Goal: Information Seeking & Learning: Learn about a topic

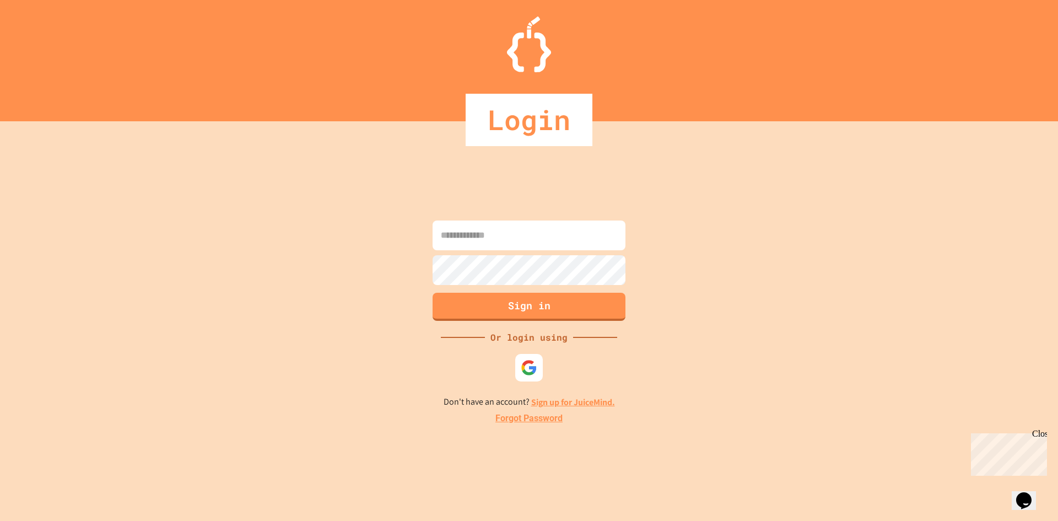
click at [497, 235] on input at bounding box center [529, 235] width 193 height 30
type input "**********"
click at [475, 307] on button "Sign in" at bounding box center [529, 305] width 197 height 29
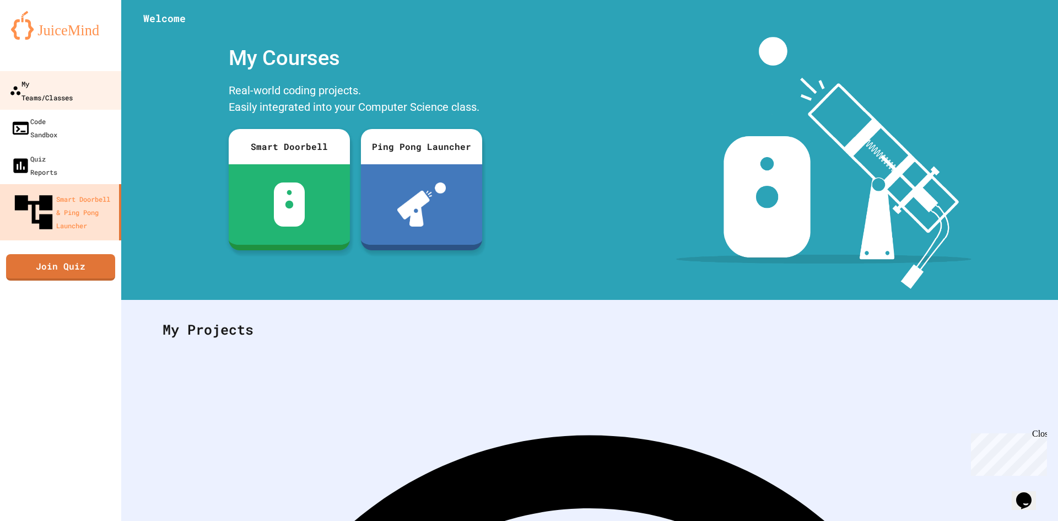
click at [69, 90] on div "My Teams/Classes" at bounding box center [40, 90] width 63 height 27
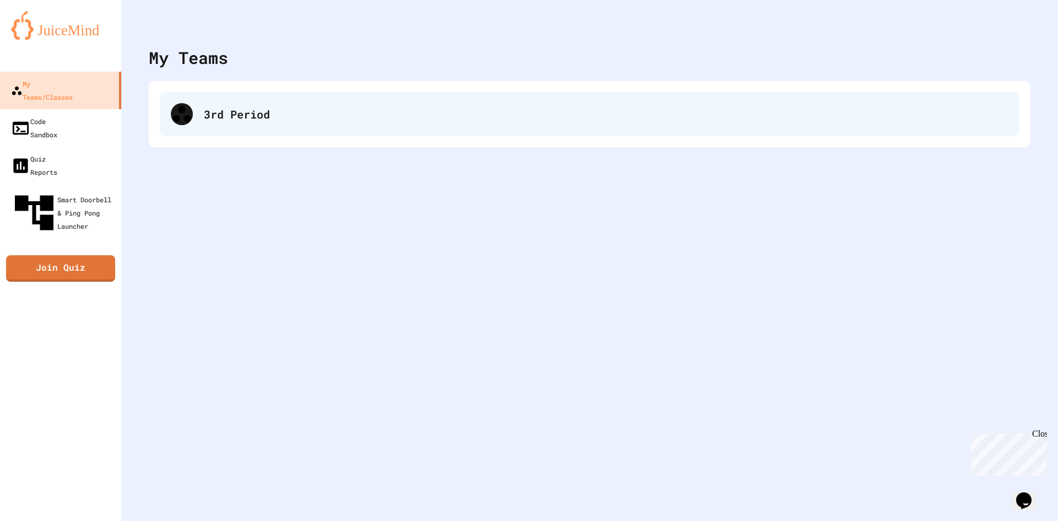
click at [216, 122] on div "3rd Period" at bounding box center [590, 114] width 860 height 44
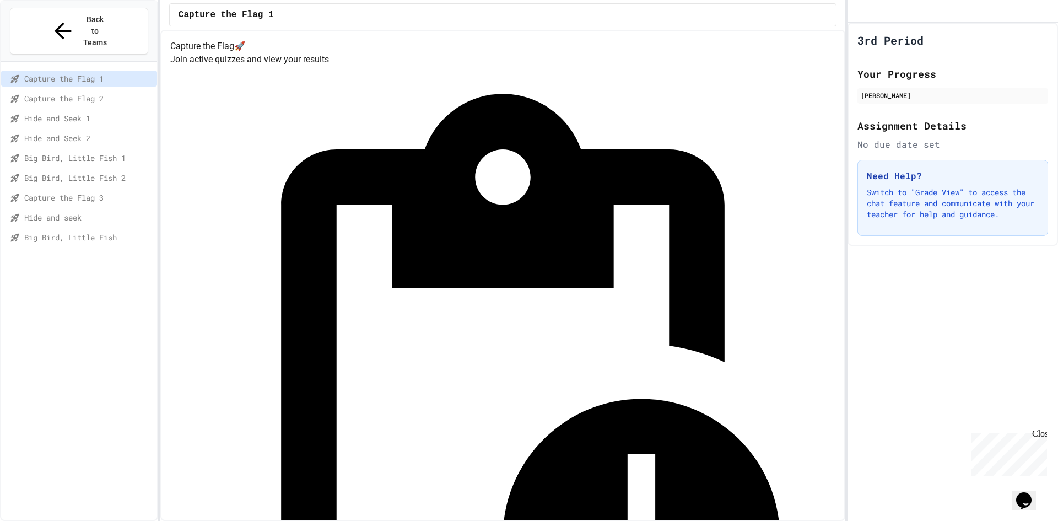
click at [88, 192] on span "Capture the Flag 3" at bounding box center [88, 198] width 128 height 12
click at [80, 172] on span "Big Bird, Little Fish 2" at bounding box center [88, 178] width 128 height 12
click at [80, 150] on div "Big Bird, Little Fish 1" at bounding box center [79, 158] width 156 height 16
click at [80, 132] on span "Hide and Seek 2" at bounding box center [88, 138] width 128 height 12
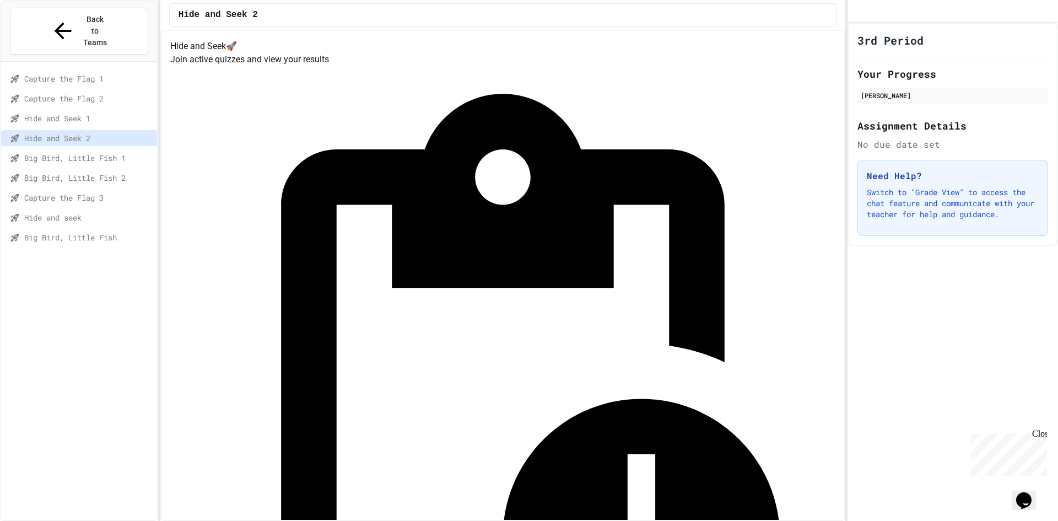
click at [77, 112] on span "Hide and Seek 1" at bounding box center [88, 118] width 128 height 12
click at [79, 93] on span "Capture the Flag 2" at bounding box center [88, 99] width 128 height 12
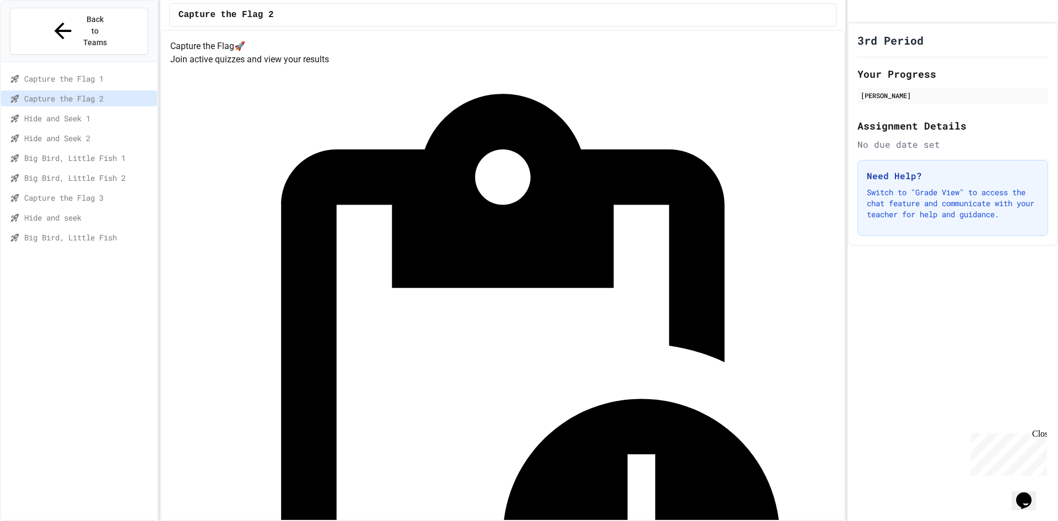
click at [81, 71] on div "Capture the Flag 1" at bounding box center [79, 79] width 156 height 16
click at [80, 132] on span "Hide and Seek 2" at bounding box center [88, 138] width 128 height 12
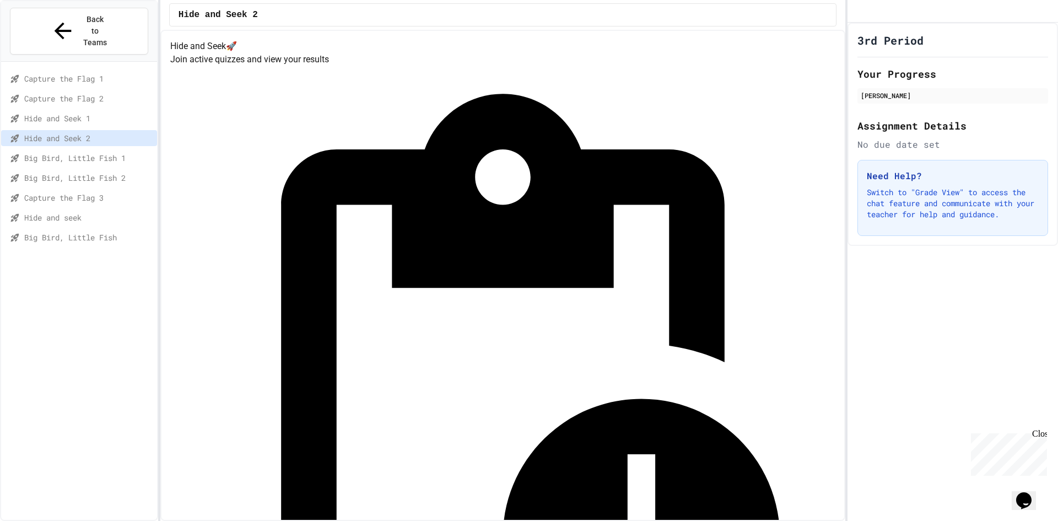
drag, startPoint x: 78, startPoint y: 123, endPoint x: 77, endPoint y: 145, distance: 22.1
click at [77, 150] on div "Big Bird, Little Fish 1" at bounding box center [79, 158] width 156 height 16
click at [78, 192] on span "Capture the Flag 3" at bounding box center [88, 198] width 128 height 12
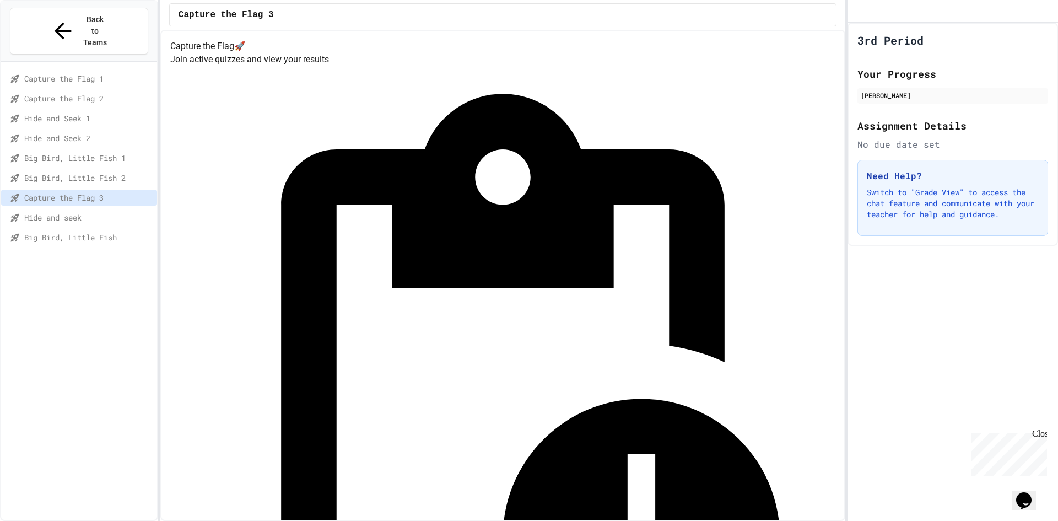
click at [78, 172] on span "Big Bird, Little Fish 2" at bounding box center [88, 178] width 128 height 12
click at [77, 192] on span "Capture the Flag 3" at bounding box center [88, 198] width 128 height 12
click at [74, 231] on span "Big Bird, Little Fish" at bounding box center [88, 237] width 128 height 12
click at [73, 212] on span "Hide and seek" at bounding box center [88, 218] width 128 height 12
click at [72, 190] on div "Capture the Flag 3" at bounding box center [79, 200] width 156 height 20
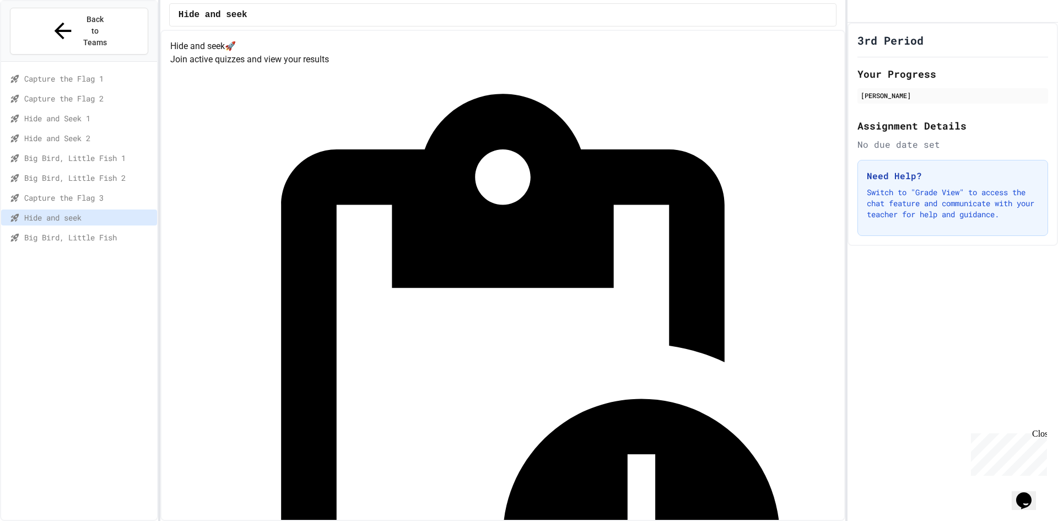
click at [72, 190] on div "Capture the Flag 3" at bounding box center [79, 198] width 156 height 16
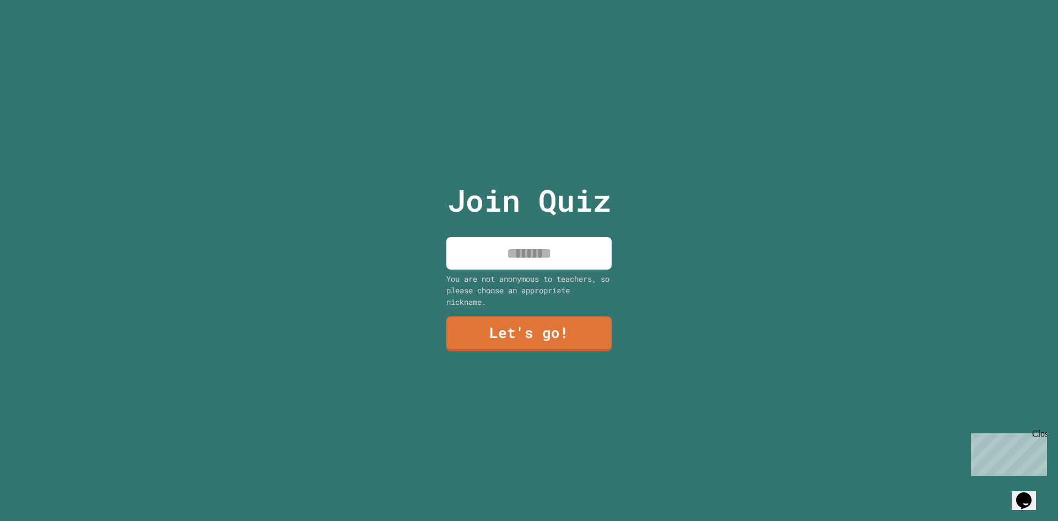
click at [483, 260] on input at bounding box center [528, 253] width 165 height 33
type input "********"
click at [591, 332] on link "Let's go!" at bounding box center [528, 333] width 167 height 36
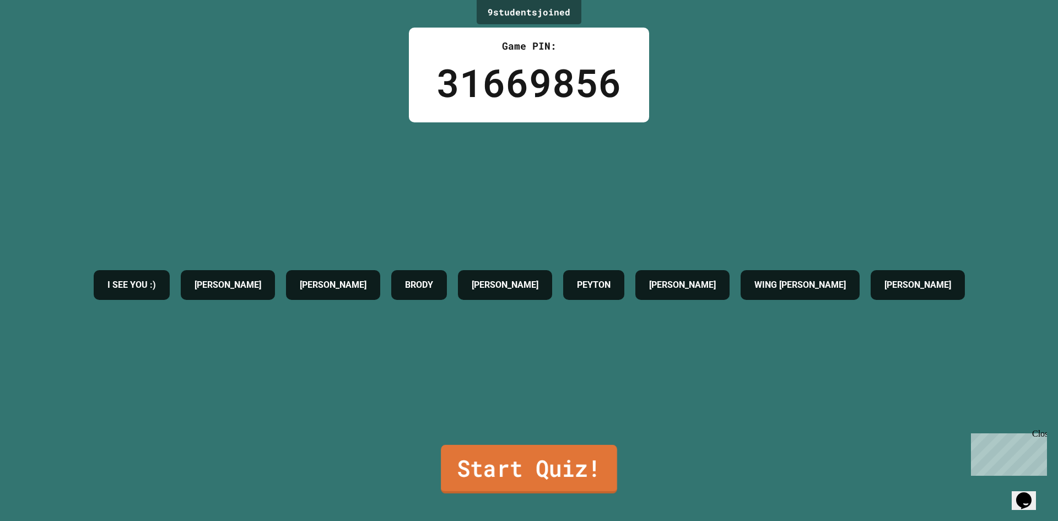
click at [499, 451] on link "Start Quiz!" at bounding box center [529, 469] width 176 height 48
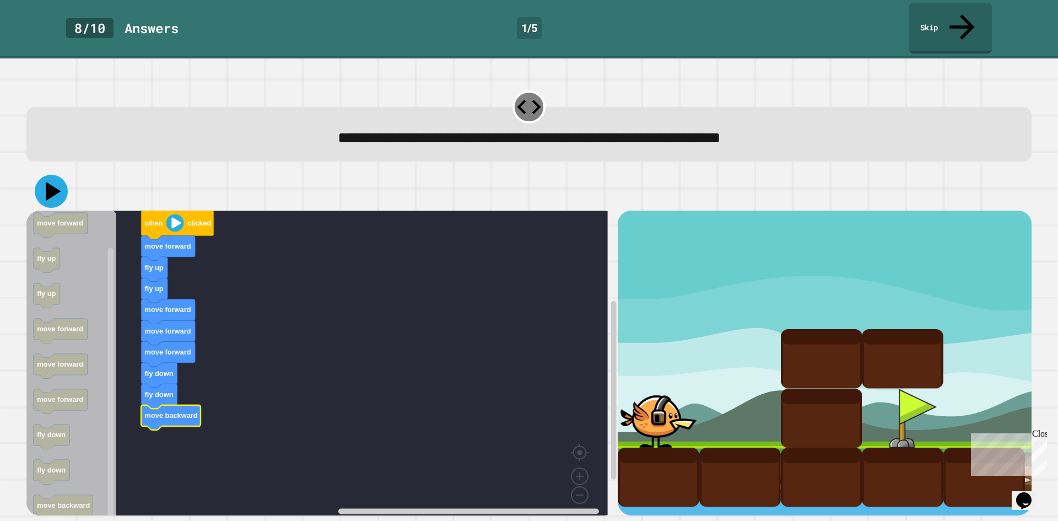
drag, startPoint x: 45, startPoint y: 171, endPoint x: 67, endPoint y: 179, distance: 23.5
click at [47, 175] on icon at bounding box center [51, 191] width 33 height 33
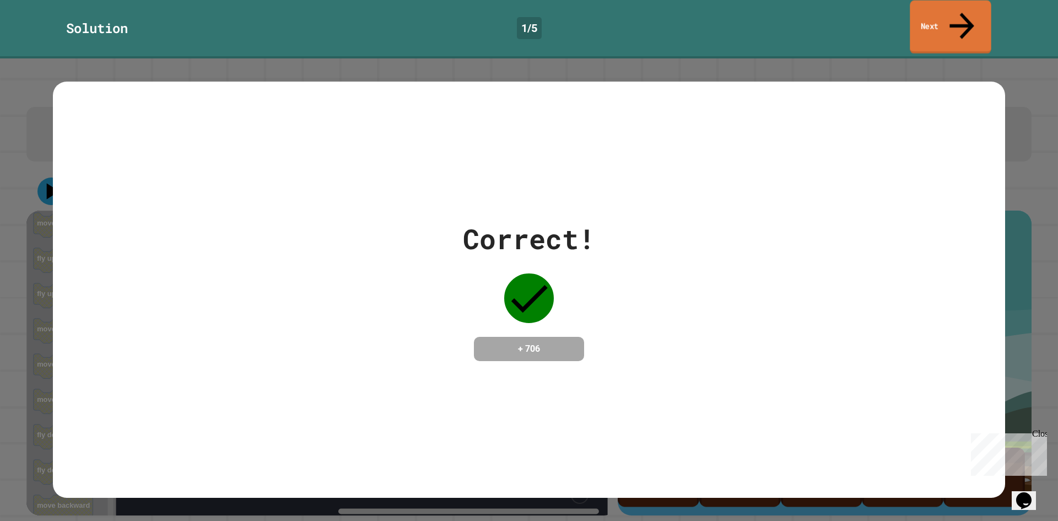
click at [947, 18] on link "Next" at bounding box center [950, 27] width 81 height 53
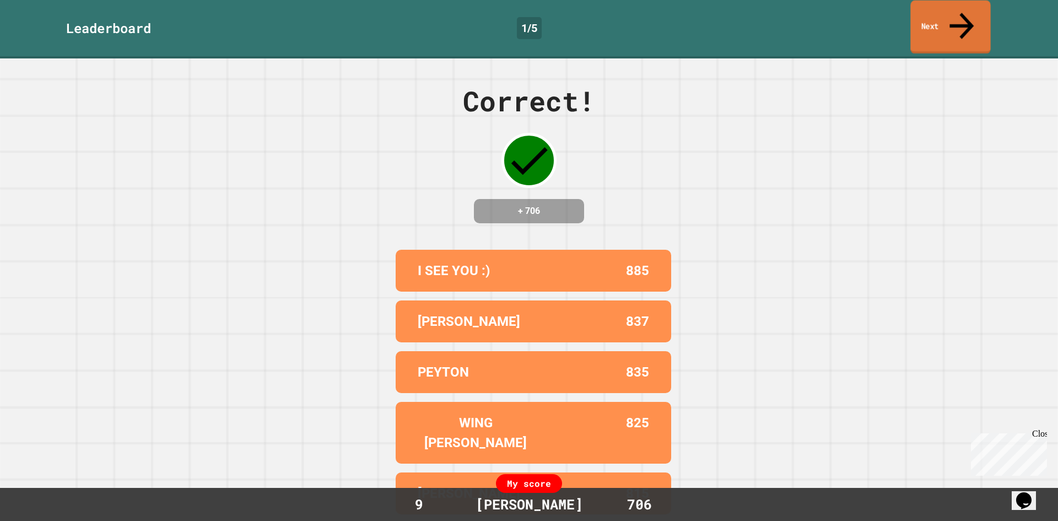
click at [966, 10] on icon at bounding box center [961, 25] width 36 height 39
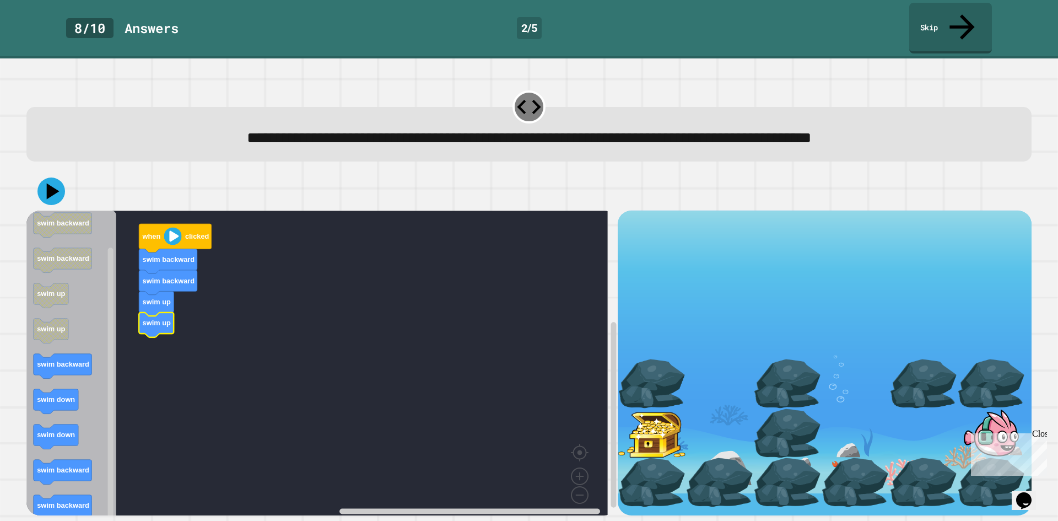
click at [77, 348] on icon "when clicked swim backward swim backward swim up swim up swim backward swim dow…" at bounding box center [71, 366] width 90 height 312
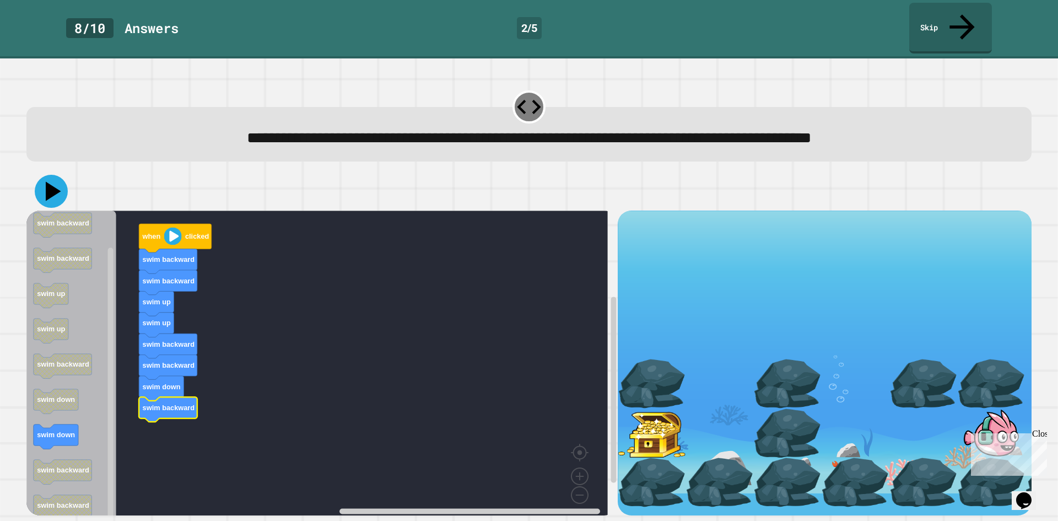
click at [53, 182] on icon at bounding box center [53, 191] width 15 height 19
click at [175, 384] on g "when clicked swim backward swim backward swim up swim up swim backward swim bac…" at bounding box center [324, 366] width 597 height 312
click at [52, 175] on button at bounding box center [51, 191] width 33 height 33
click at [52, 172] on div at bounding box center [528, 191] width 1005 height 39
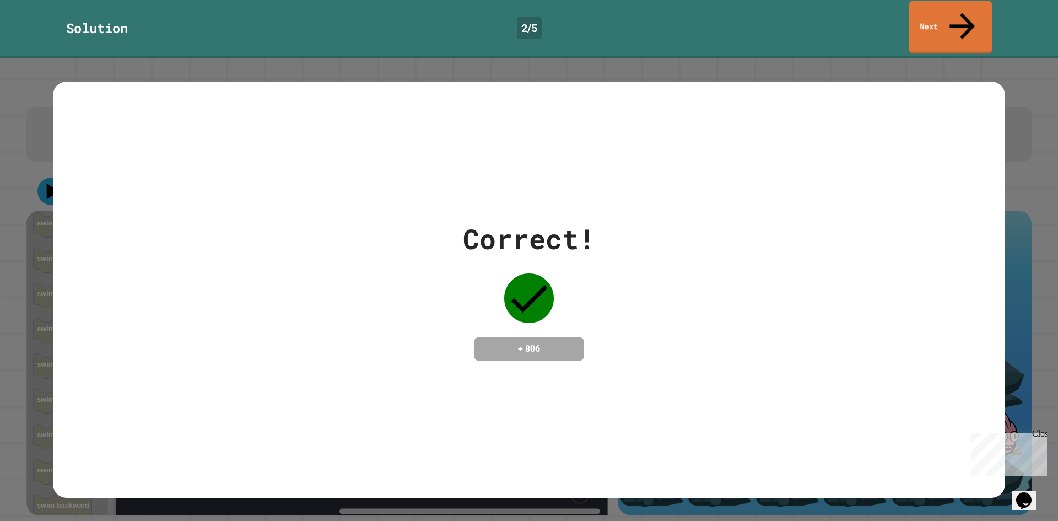
click at [969, 20] on link "Next" at bounding box center [951, 27] width 84 height 53
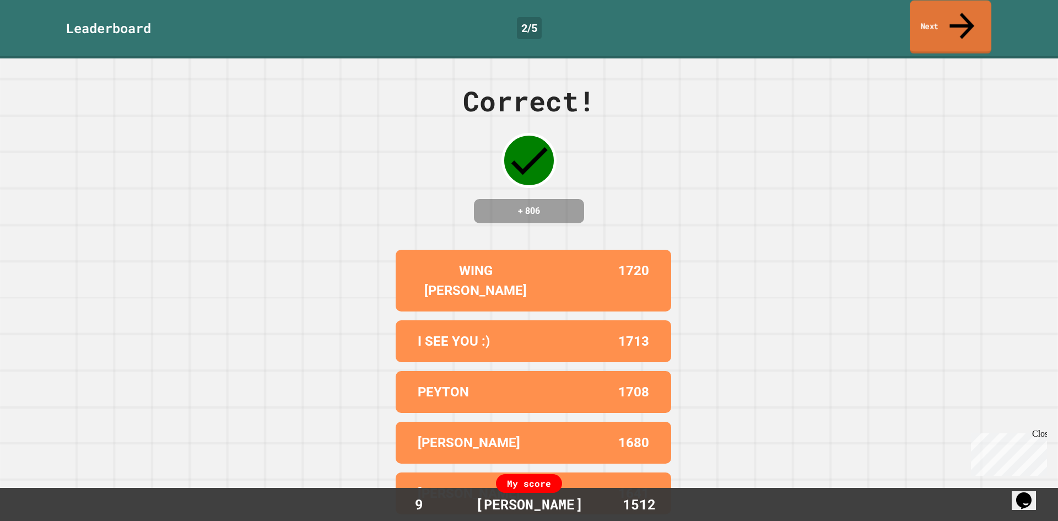
click at [961, 16] on icon at bounding box center [961, 25] width 37 height 39
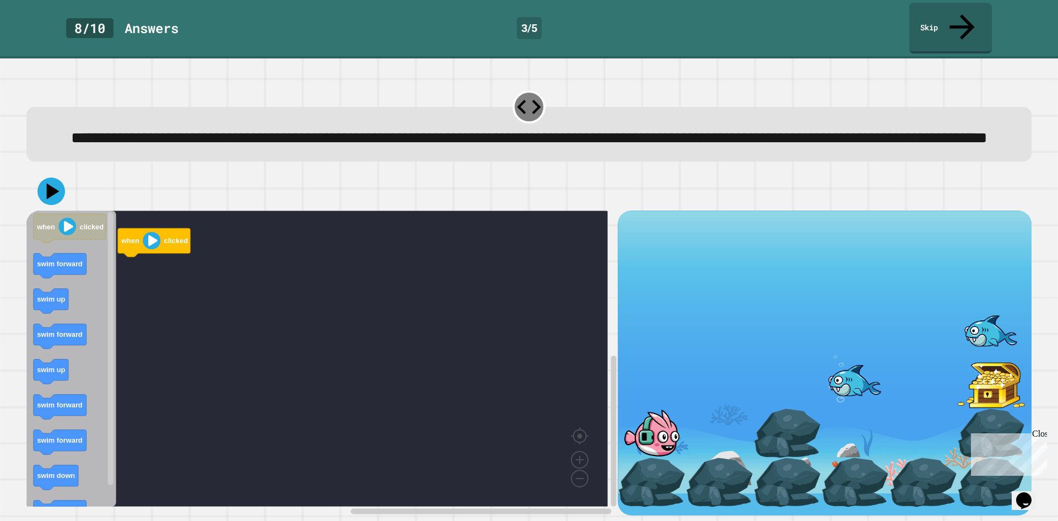
scroll to position [9, 0]
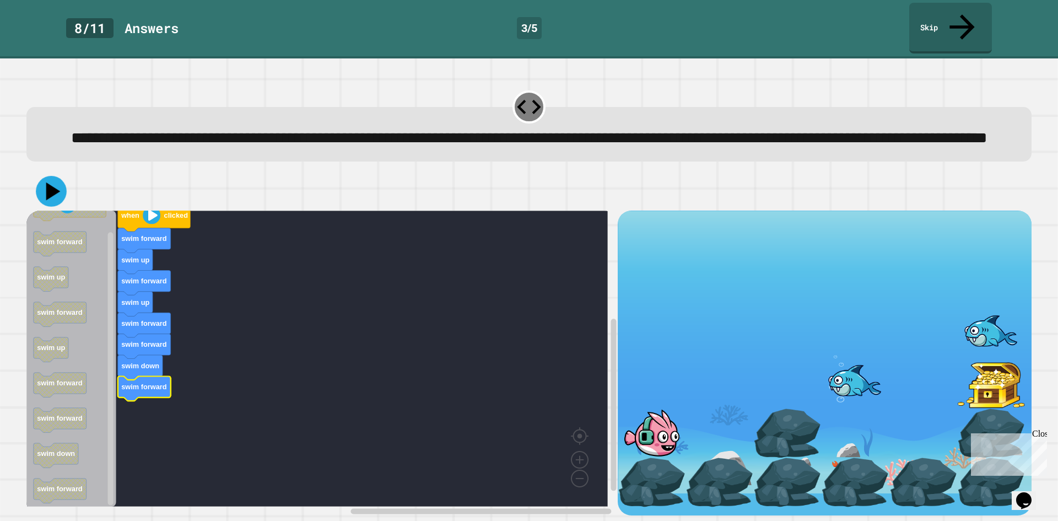
click at [53, 176] on icon at bounding box center [51, 191] width 31 height 31
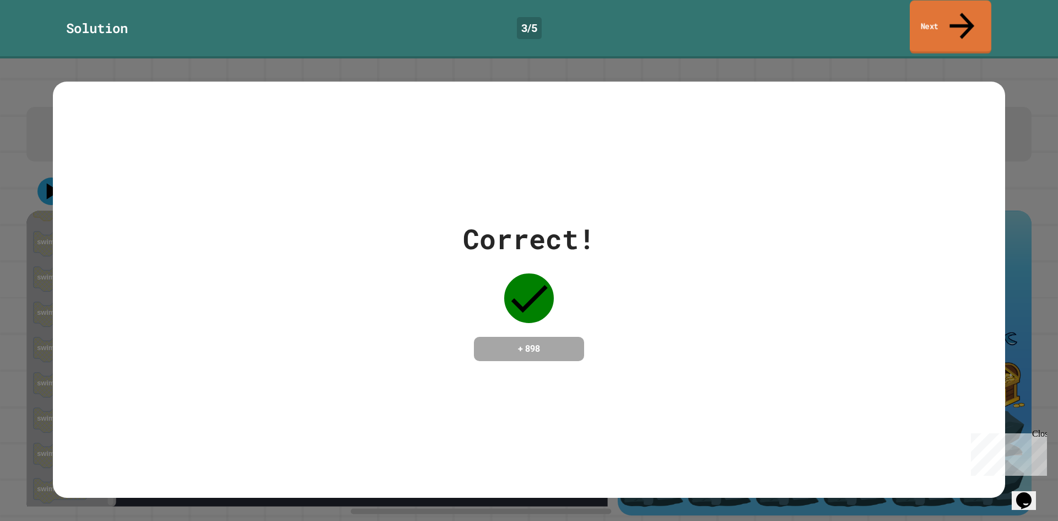
click at [947, 18] on link "Next" at bounding box center [951, 27] width 82 height 53
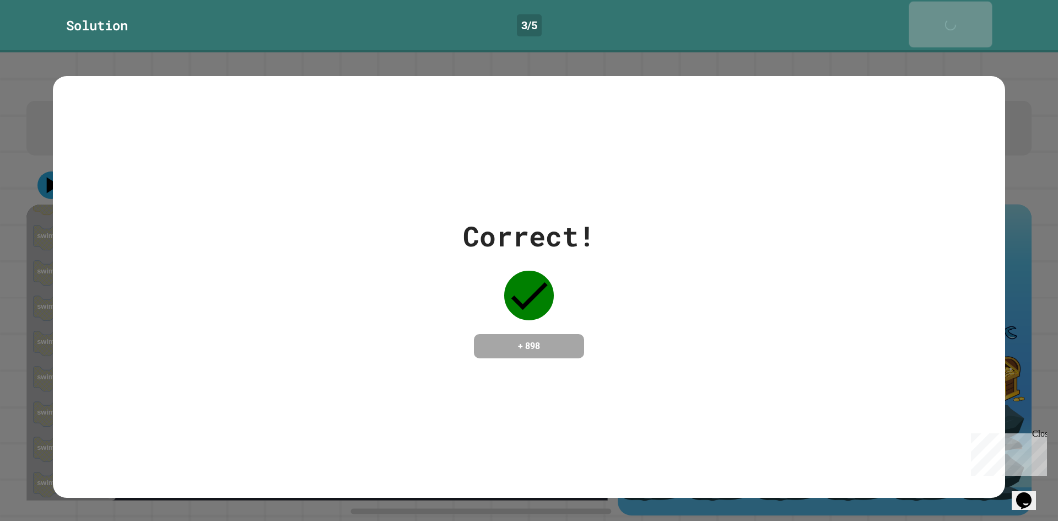
scroll to position [8, 0]
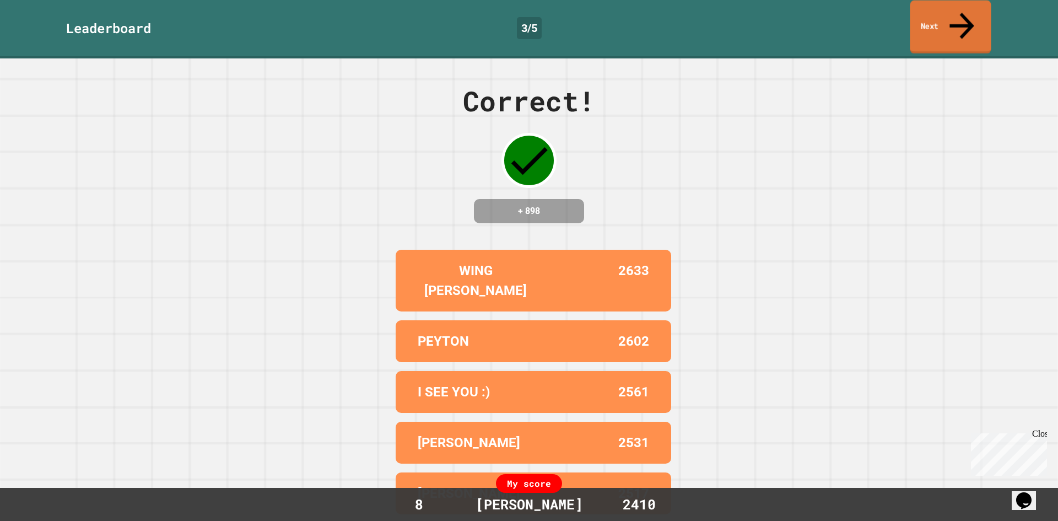
click at [936, 19] on link "Next" at bounding box center [950, 27] width 81 height 53
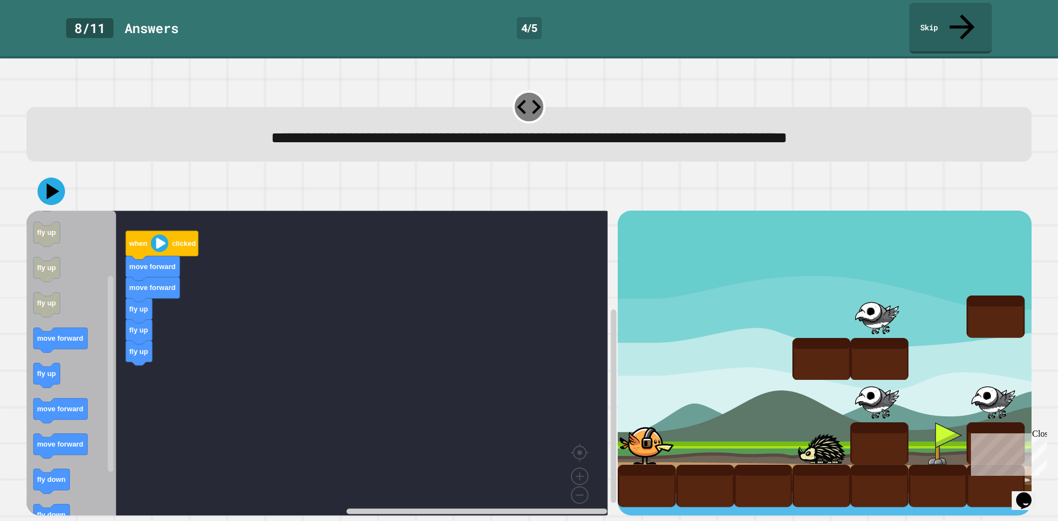
click at [176, 323] on div "when clicked move forward move forward fly up fly up fly up when clicked move f…" at bounding box center [321, 362] width 591 height 305
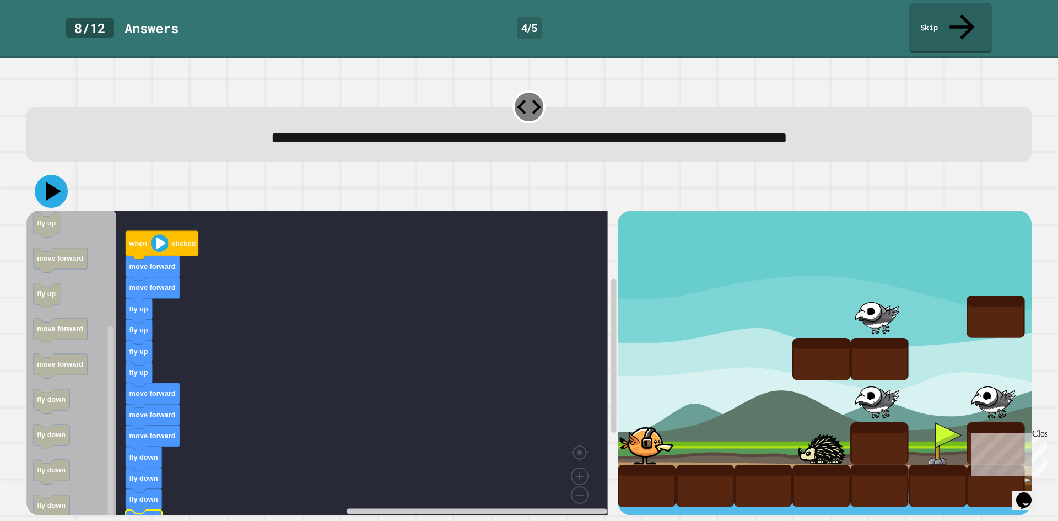
click at [47, 179] on icon at bounding box center [51, 191] width 33 height 33
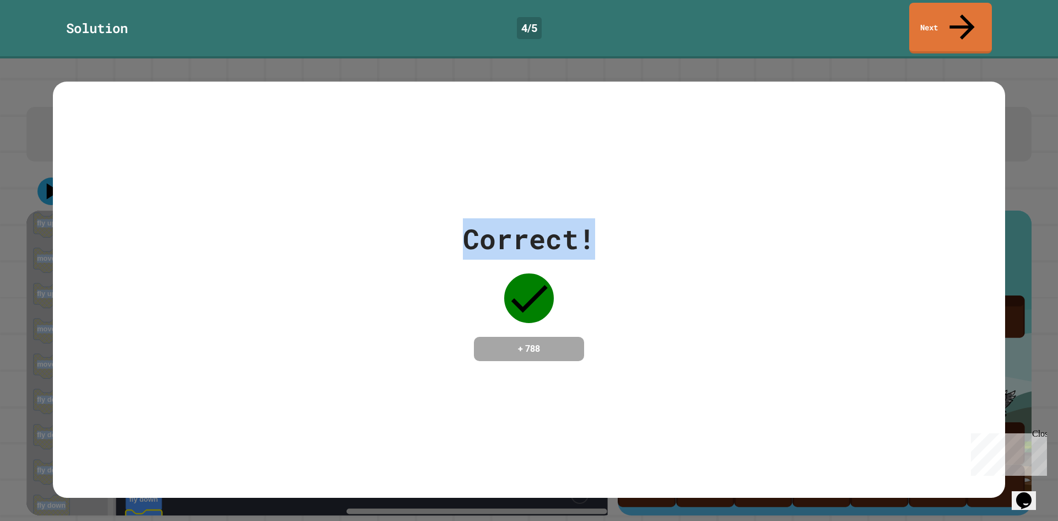
click at [923, 33] on div "**********" at bounding box center [529, 260] width 1058 height 521
click at [923, 23] on link "Next" at bounding box center [950, 26] width 77 height 53
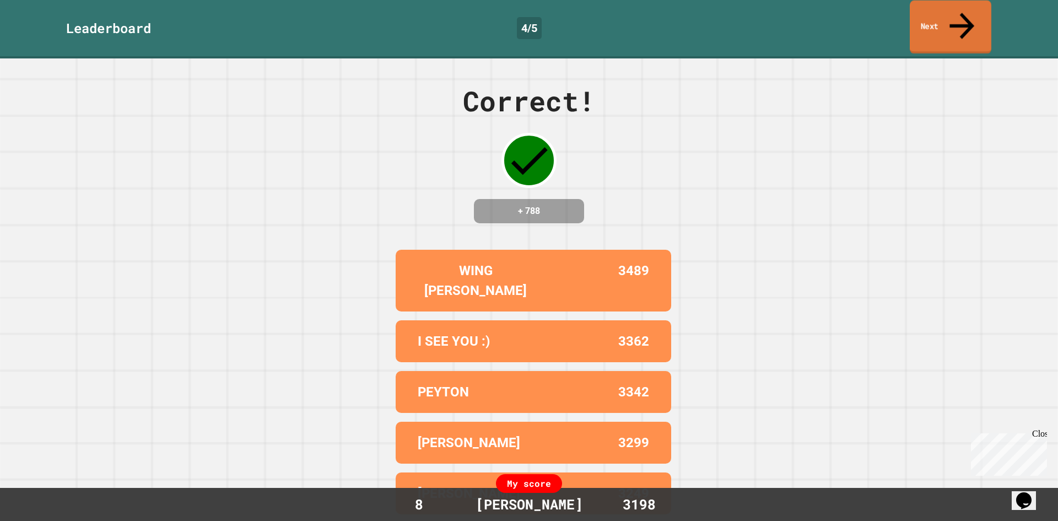
click at [924, 8] on link "Next" at bounding box center [951, 27] width 82 height 53
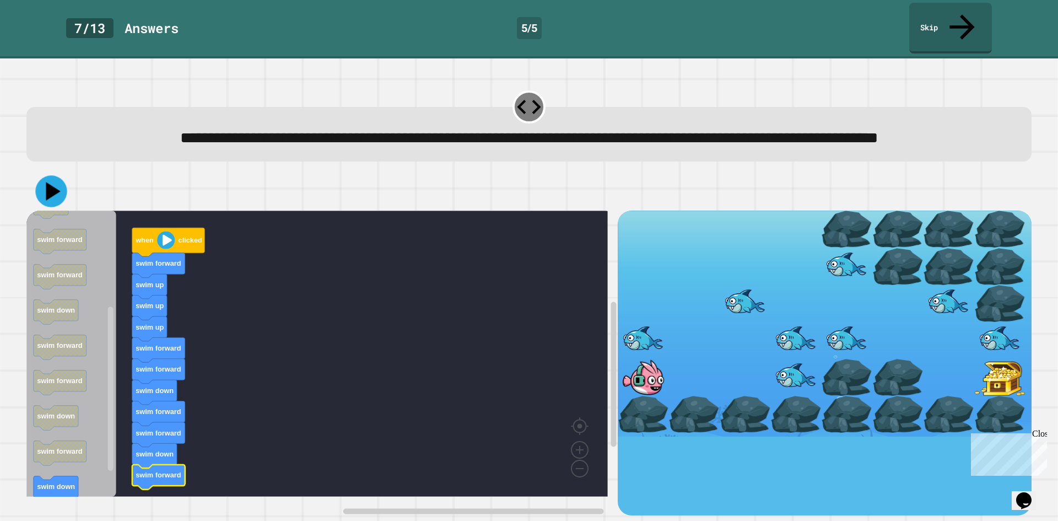
click at [49, 202] on icon at bounding box center [50, 191] width 31 height 31
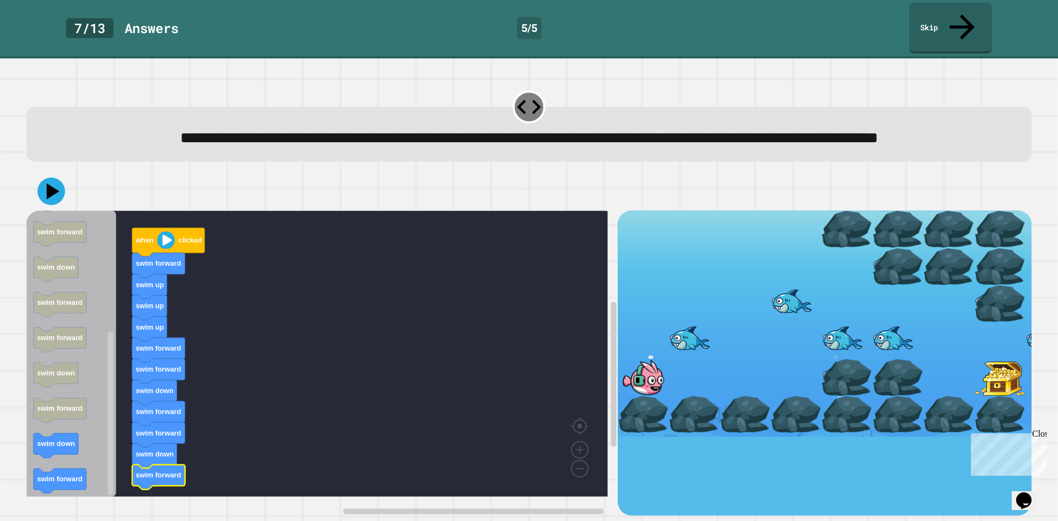
click at [80, 458] on icon "Blockly Workspace" at bounding box center [71, 353] width 90 height 286
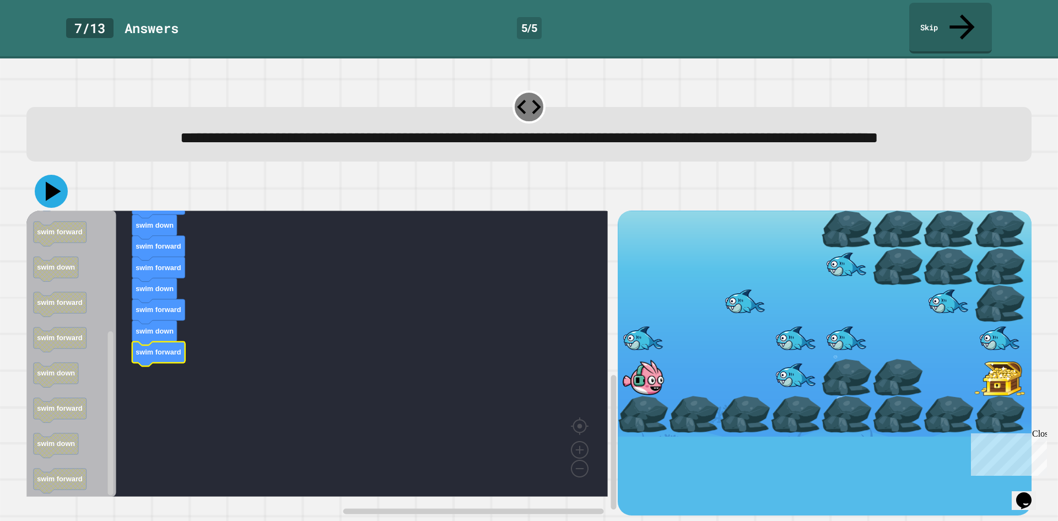
click at [57, 198] on icon at bounding box center [51, 191] width 33 height 33
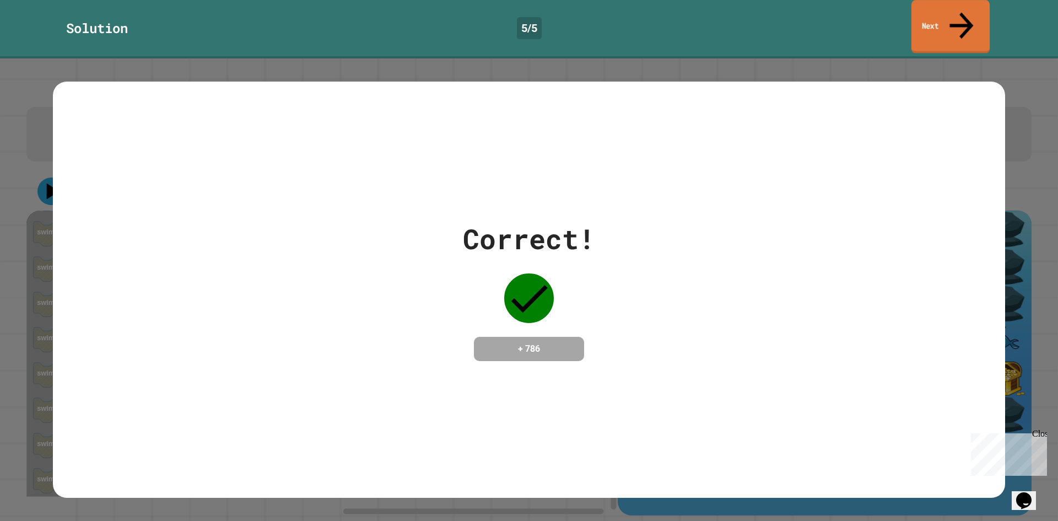
click at [975, 12] on link "Next" at bounding box center [950, 26] width 78 height 53
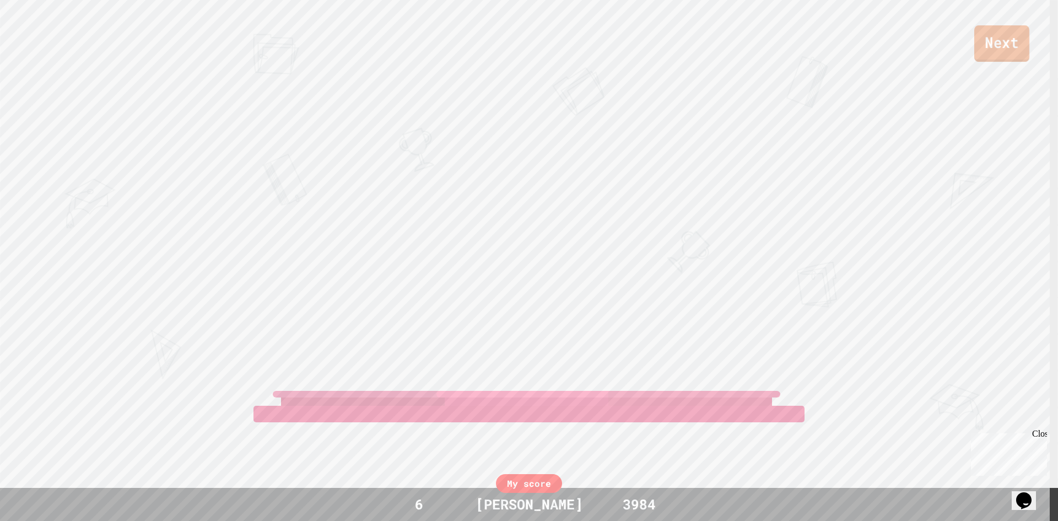
click at [976, 41] on link "Next" at bounding box center [1001, 43] width 55 height 36
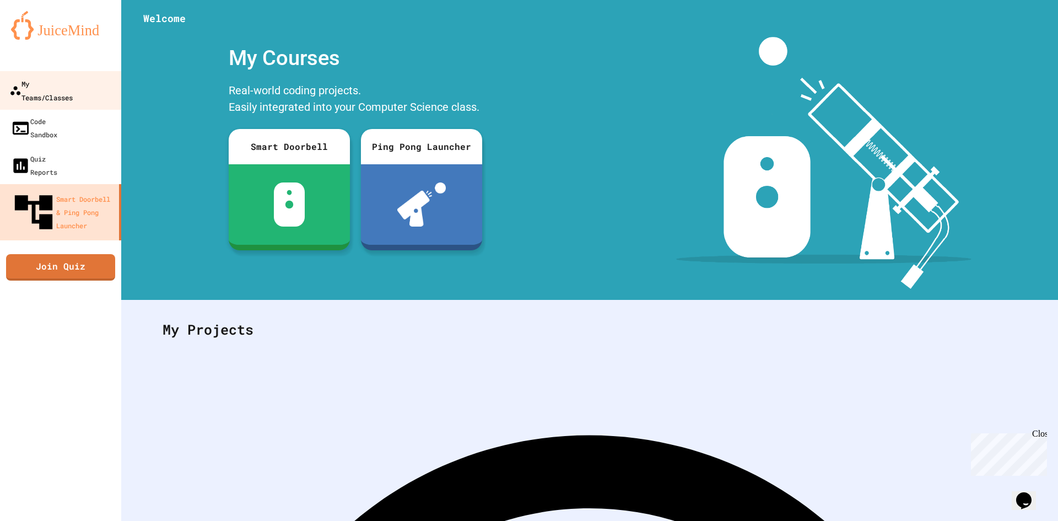
click at [73, 84] on div "My Teams/Classes" at bounding box center [40, 90] width 63 height 27
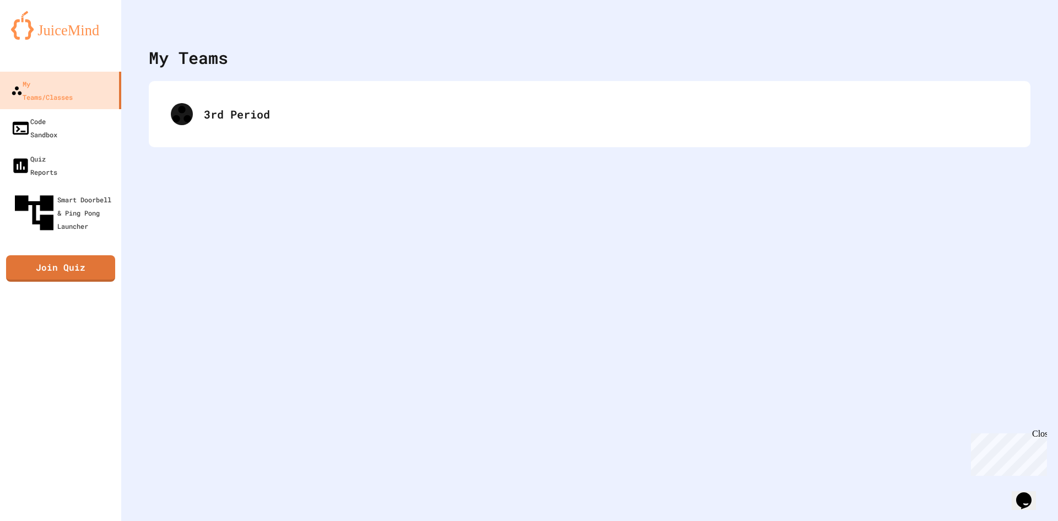
click at [246, 147] on div "My Teams 3rd Period" at bounding box center [589, 260] width 937 height 521
click at [246, 146] on div "3rd Period" at bounding box center [590, 114] width 882 height 66
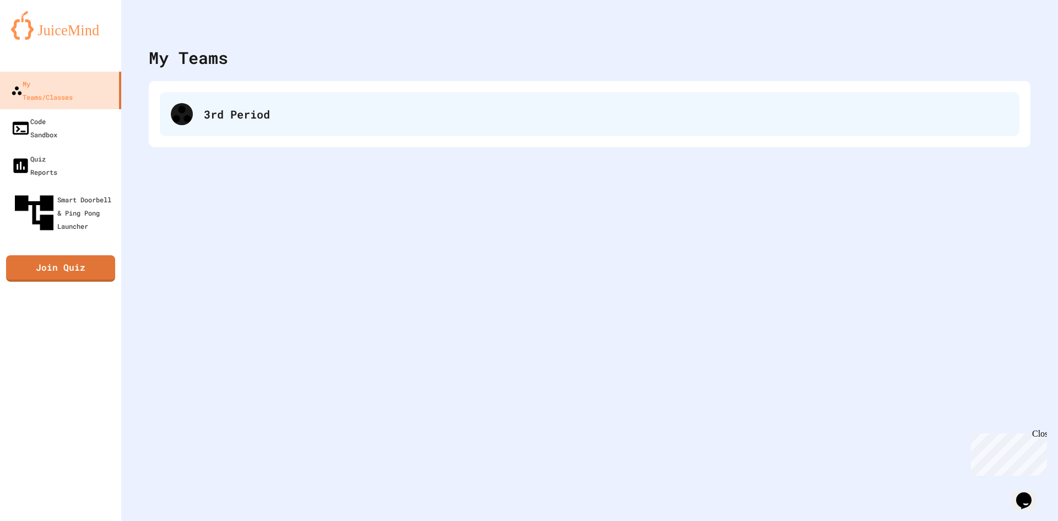
click at [226, 117] on div "3rd Period" at bounding box center [606, 114] width 804 height 17
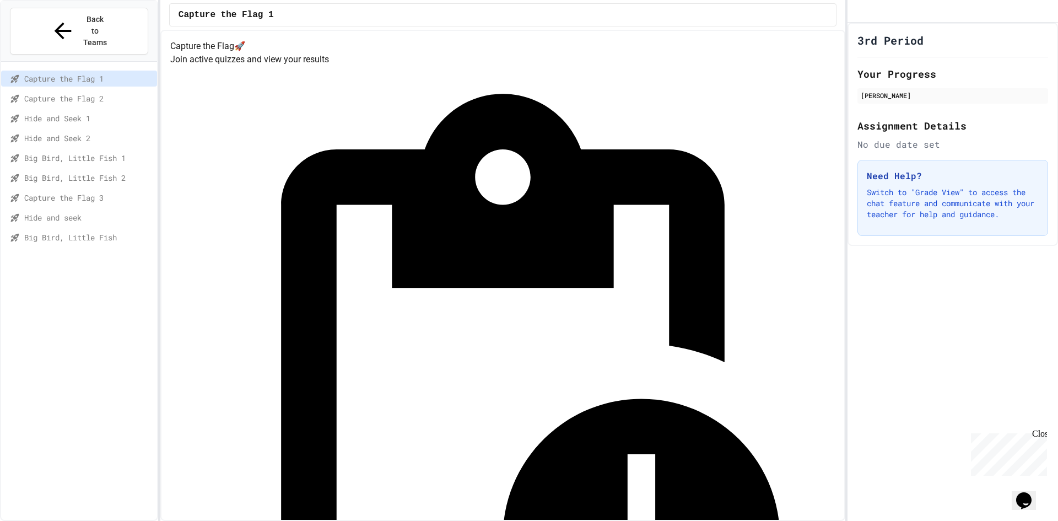
click at [99, 212] on span "Hide and seek" at bounding box center [88, 218] width 128 height 12
click at [108, 192] on span "Capture the Flag 3" at bounding box center [88, 198] width 128 height 12
click at [98, 209] on div "Hide and seek" at bounding box center [79, 217] width 156 height 16
click at [96, 231] on span "Big Bird, Little Fish" at bounding box center [88, 237] width 128 height 12
click at [95, 212] on span "Hide and seek" at bounding box center [88, 218] width 128 height 12
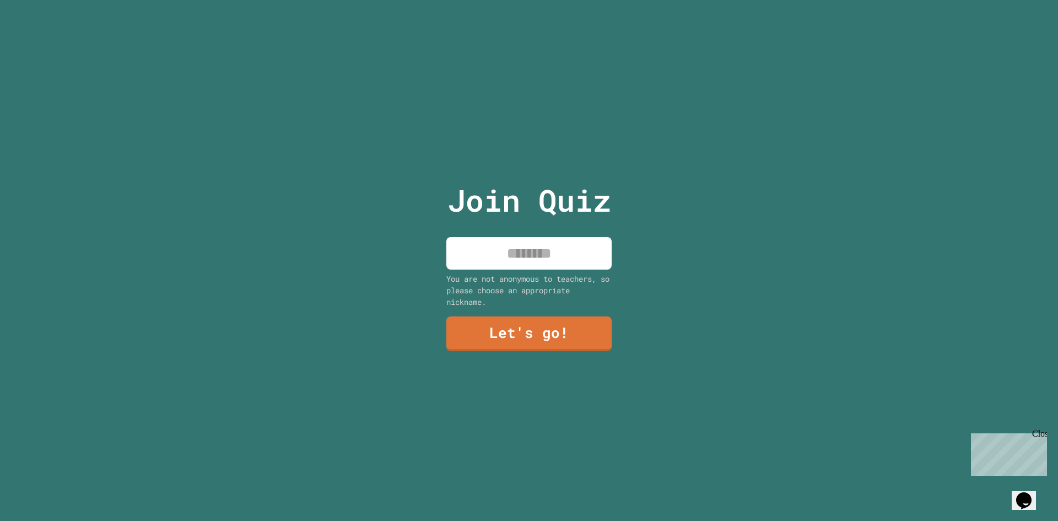
click at [588, 263] on input at bounding box center [528, 253] width 165 height 33
type input "********"
drag, startPoint x: 514, startPoint y: 331, endPoint x: 520, endPoint y: 326, distance: 8.3
click at [520, 326] on link "Let's go!" at bounding box center [528, 332] width 151 height 36
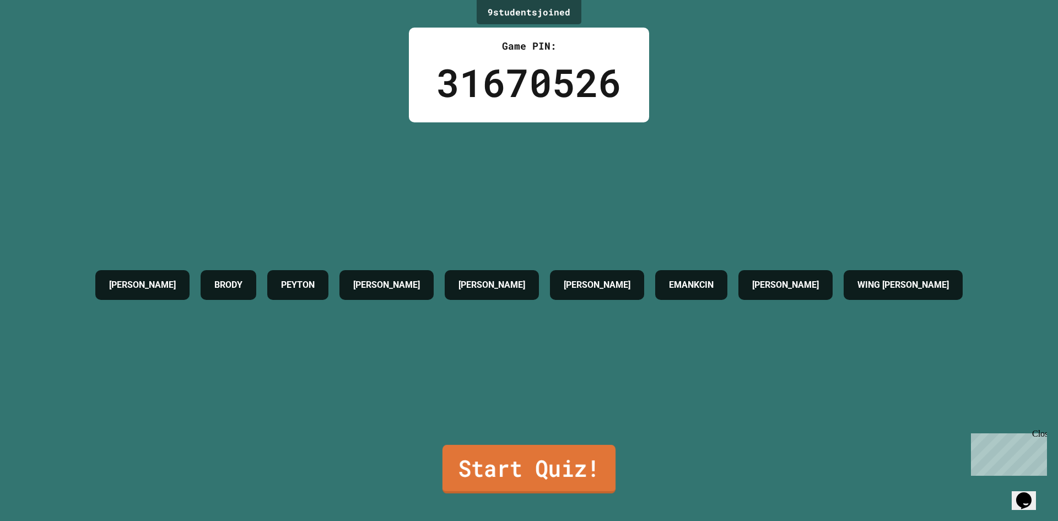
click at [575, 479] on link "Start Quiz!" at bounding box center [528, 469] width 173 height 48
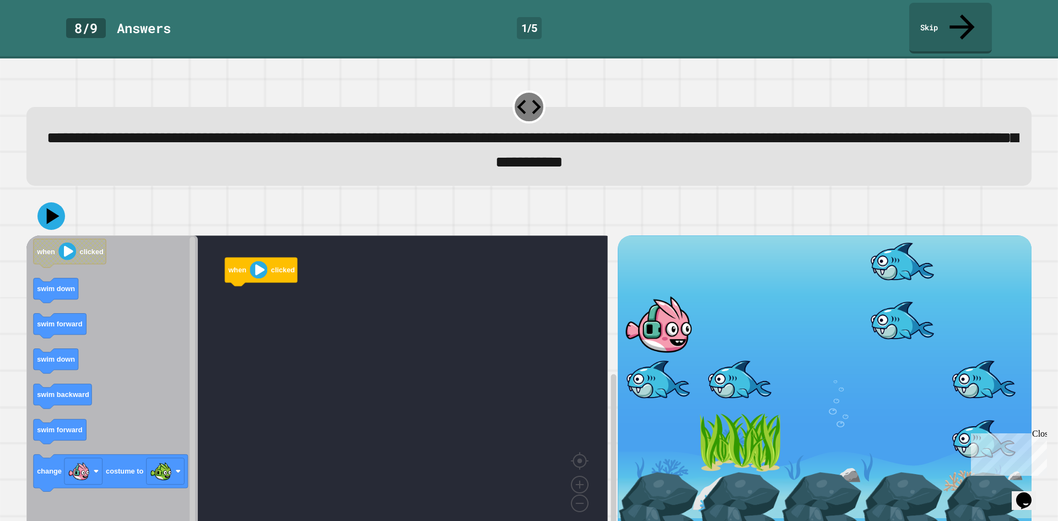
click at [61, 294] on icon "when clicked swim down swim forward swim down swim backward swim forward change…" at bounding box center [111, 383] width 171 height 296
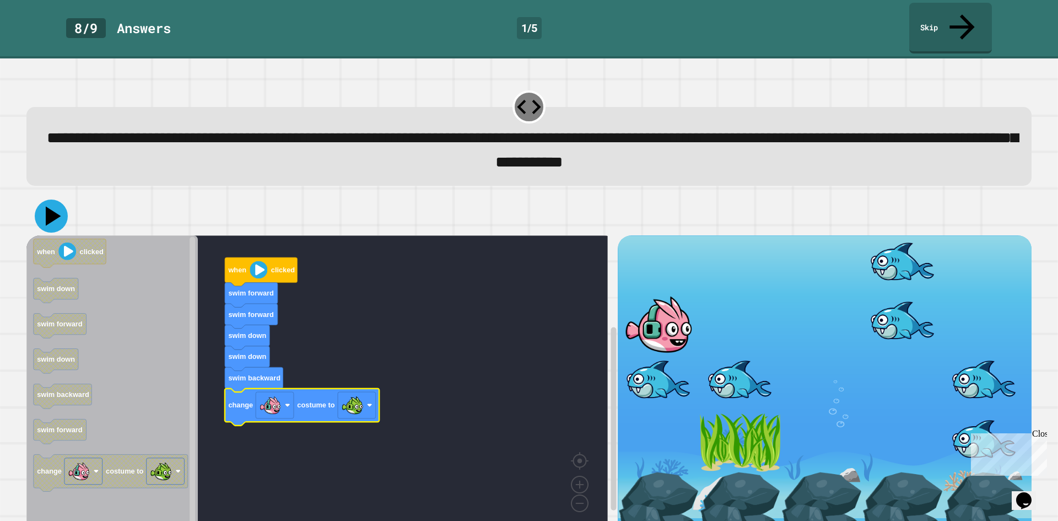
click at [50, 206] on icon at bounding box center [53, 215] width 15 height 19
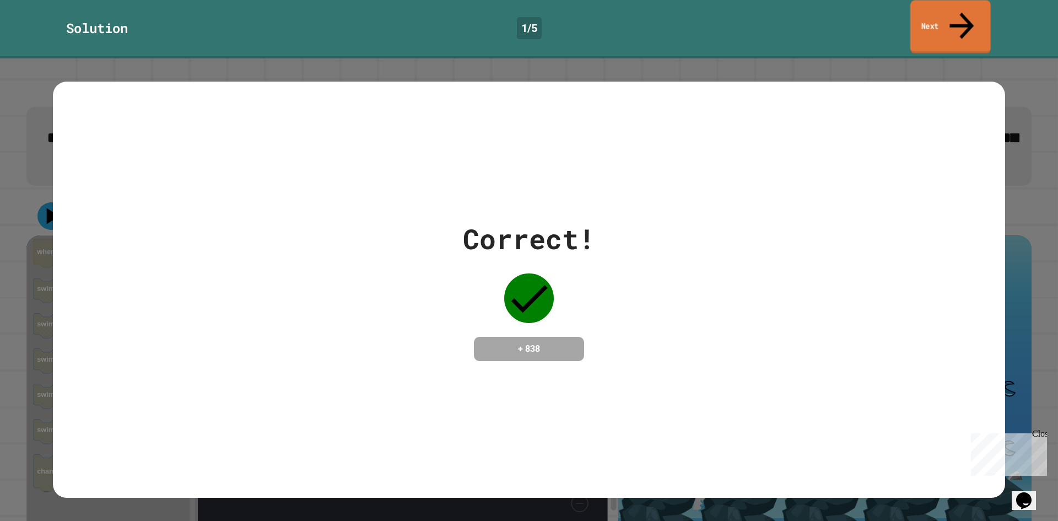
drag, startPoint x: 956, startPoint y: 4, endPoint x: 953, endPoint y: 9, distance: 6.0
click at [953, 9] on link "Next" at bounding box center [950, 26] width 80 height 53
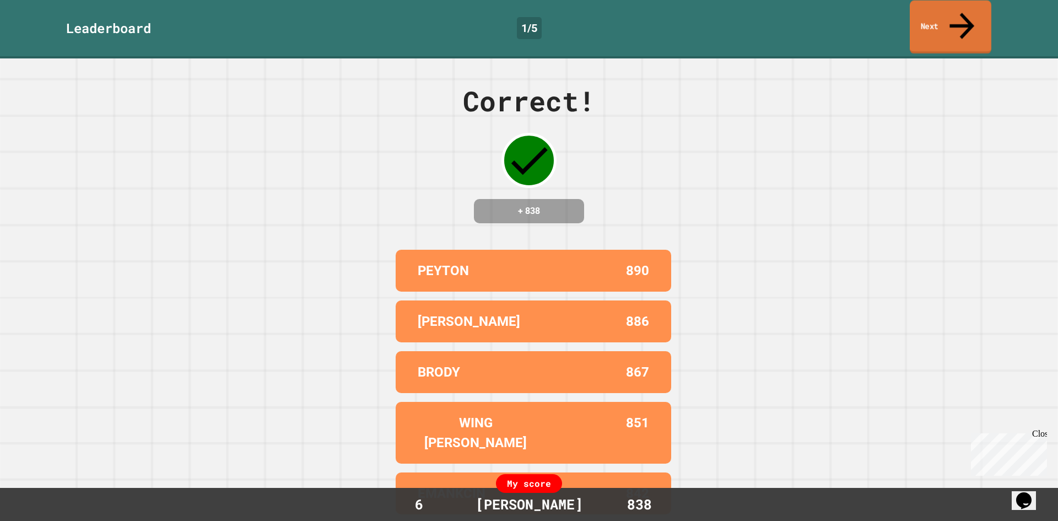
click at [944, 24] on link "Next" at bounding box center [951, 27] width 82 height 53
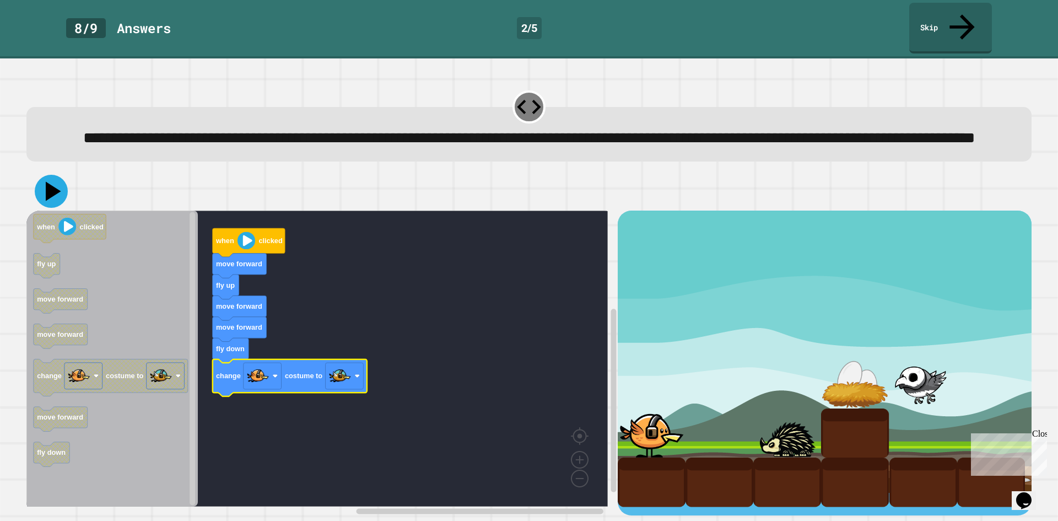
click at [52, 193] on icon at bounding box center [53, 191] width 15 height 19
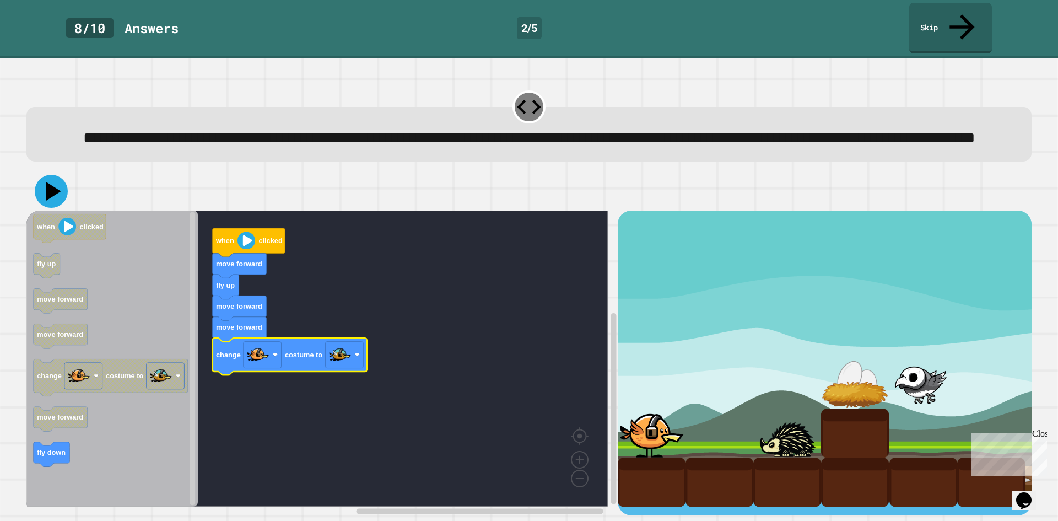
click at [48, 197] on icon at bounding box center [53, 191] width 15 height 19
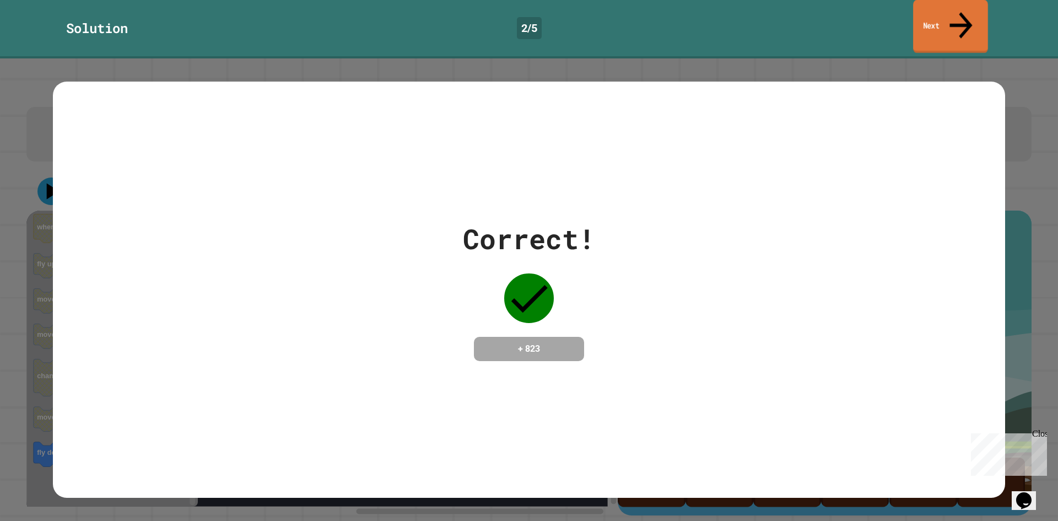
click at [971, 24] on link "Next" at bounding box center [950, 26] width 75 height 53
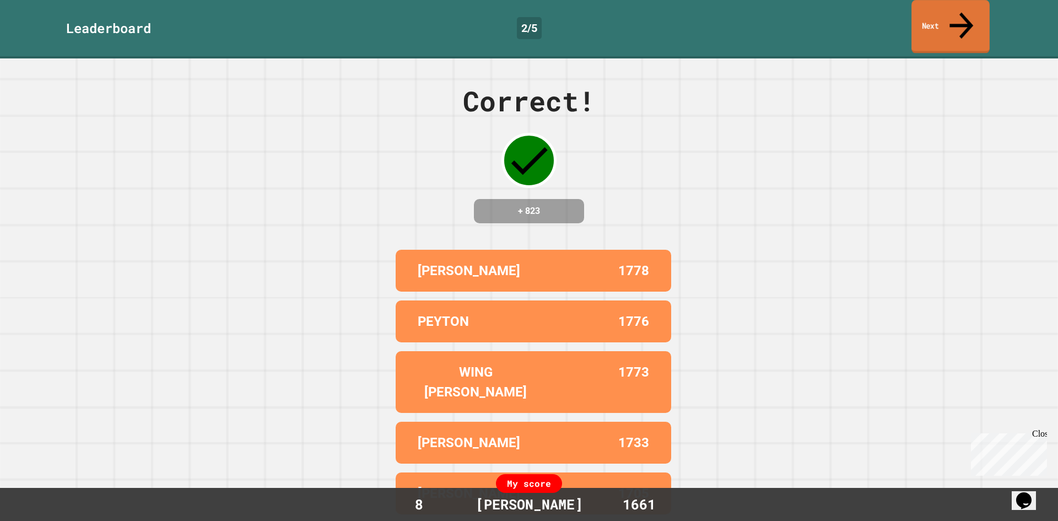
click at [956, 15] on link "Next" at bounding box center [950, 26] width 78 height 53
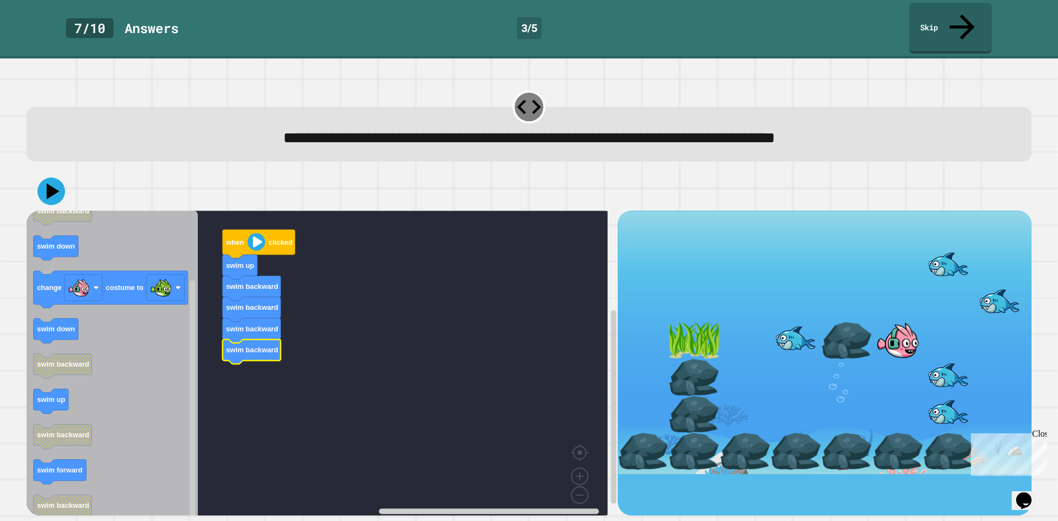
click at [93, 309] on icon "Blockly Workspace" at bounding box center [111, 366] width 171 height 312
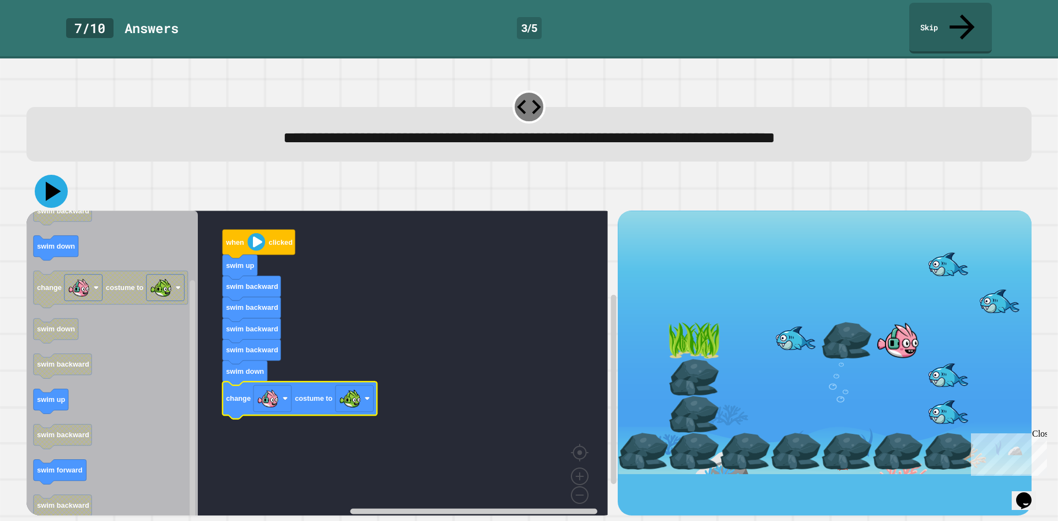
drag, startPoint x: 52, startPoint y: 169, endPoint x: 53, endPoint y: 163, distance: 5.6
click at [53, 175] on icon at bounding box center [51, 191] width 33 height 33
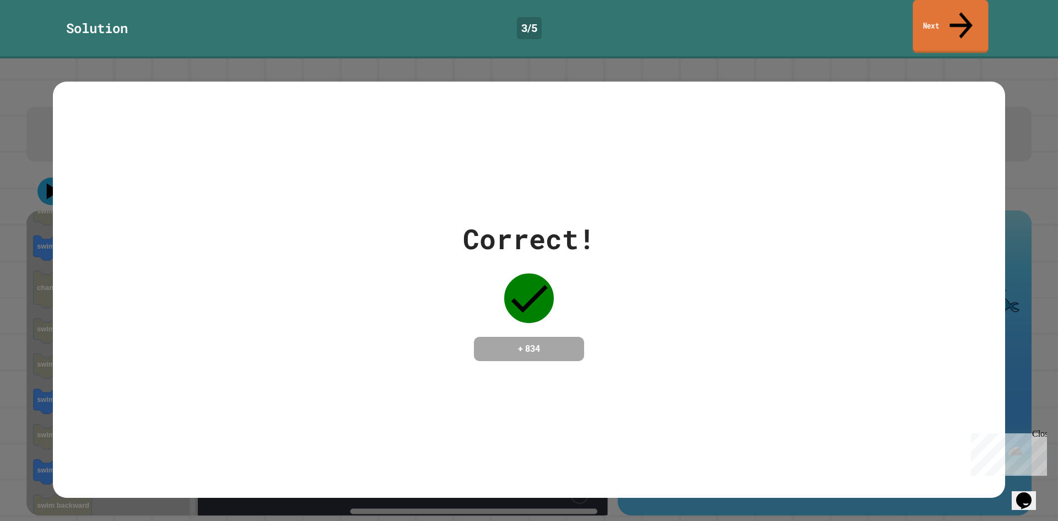
click at [935, 26] on link "Next" at bounding box center [949, 26] width 75 height 53
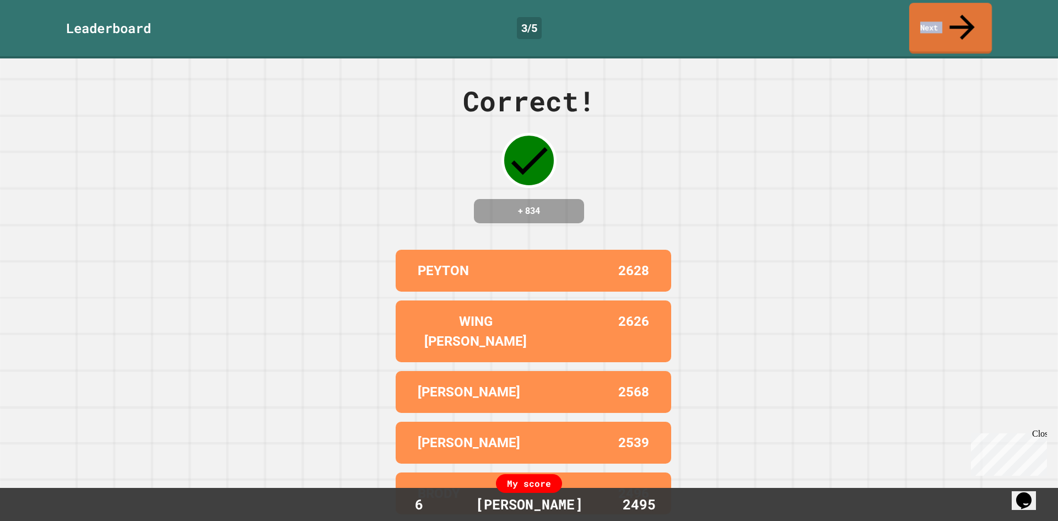
click at [935, 26] on link "Next" at bounding box center [950, 28] width 83 height 51
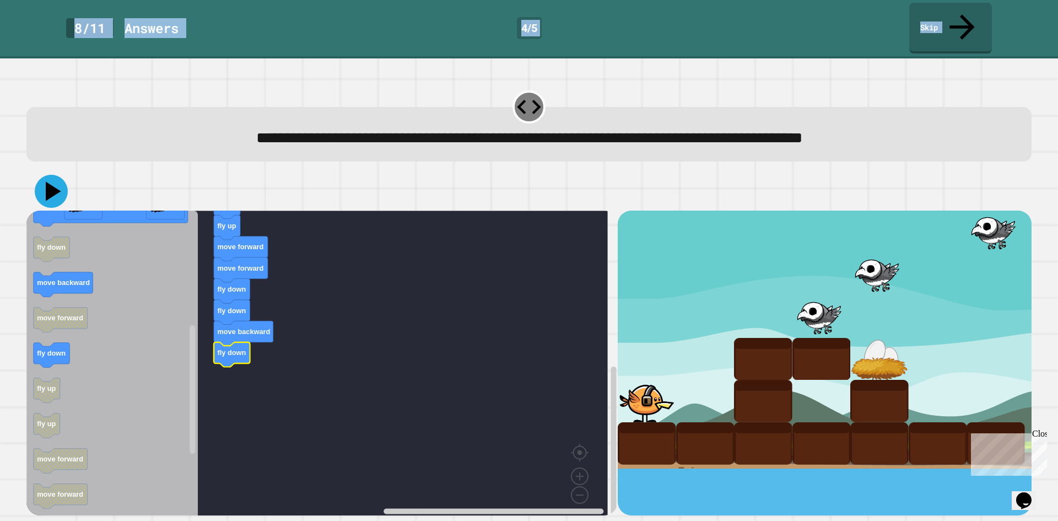
click at [50, 175] on icon at bounding box center [51, 191] width 33 height 33
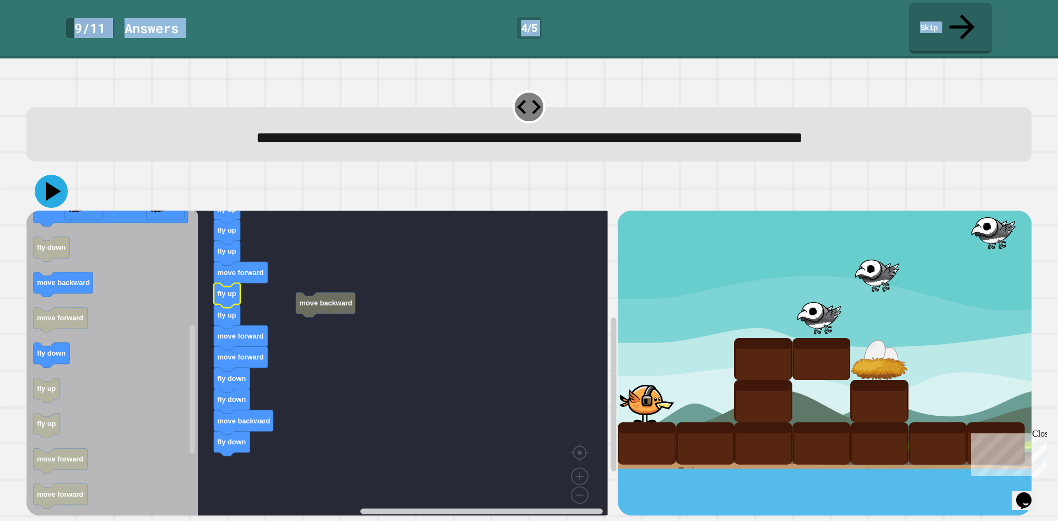
click at [56, 177] on icon at bounding box center [51, 191] width 33 height 33
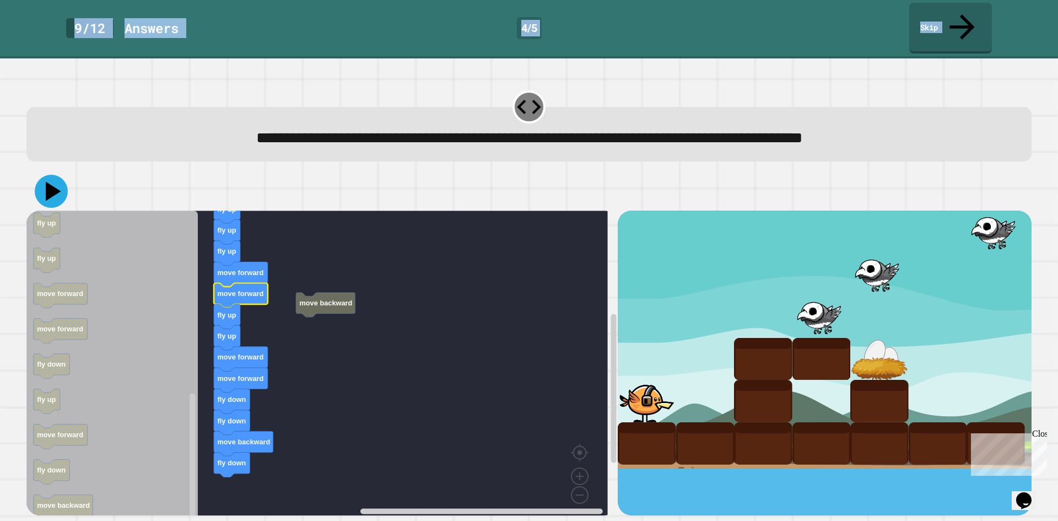
click at [49, 182] on icon at bounding box center [53, 191] width 15 height 19
click at [252, 347] on icon "Blockly Workspace" at bounding box center [241, 359] width 54 height 25
click at [228, 326] on icon "Blockly Workspace" at bounding box center [227, 338] width 26 height 25
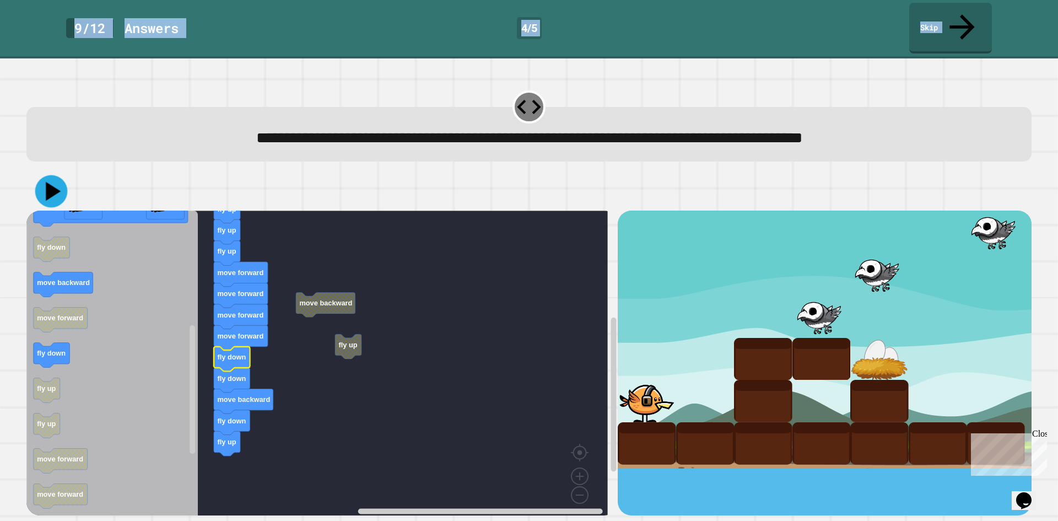
click at [52, 175] on icon at bounding box center [51, 191] width 33 height 33
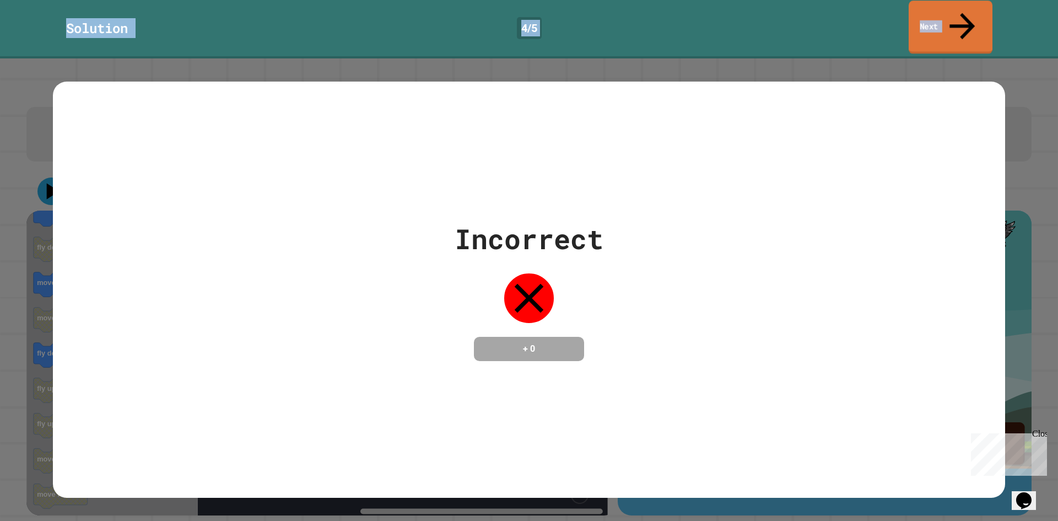
click at [923, 21] on link "Next" at bounding box center [951, 27] width 84 height 53
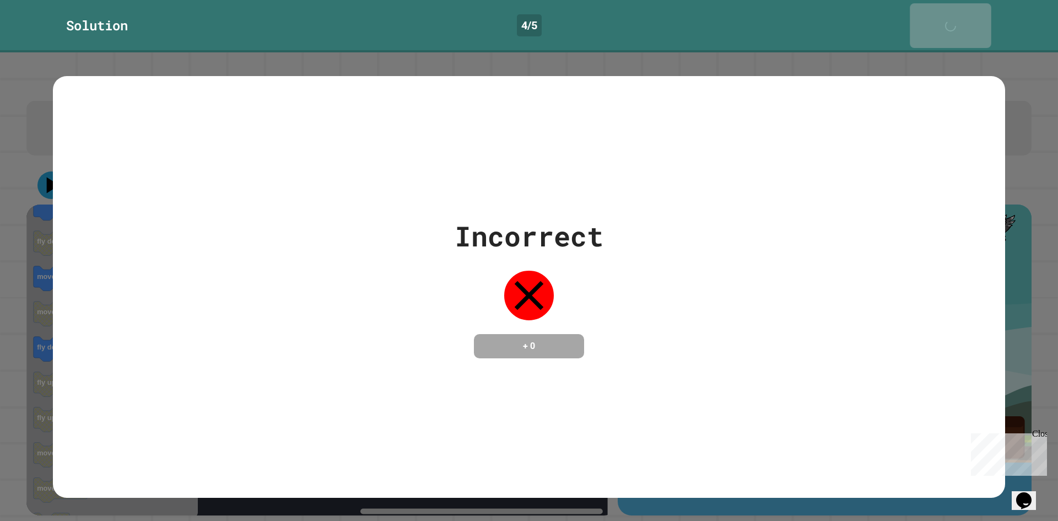
click at [917, 13] on link "Next" at bounding box center [950, 25] width 81 height 45
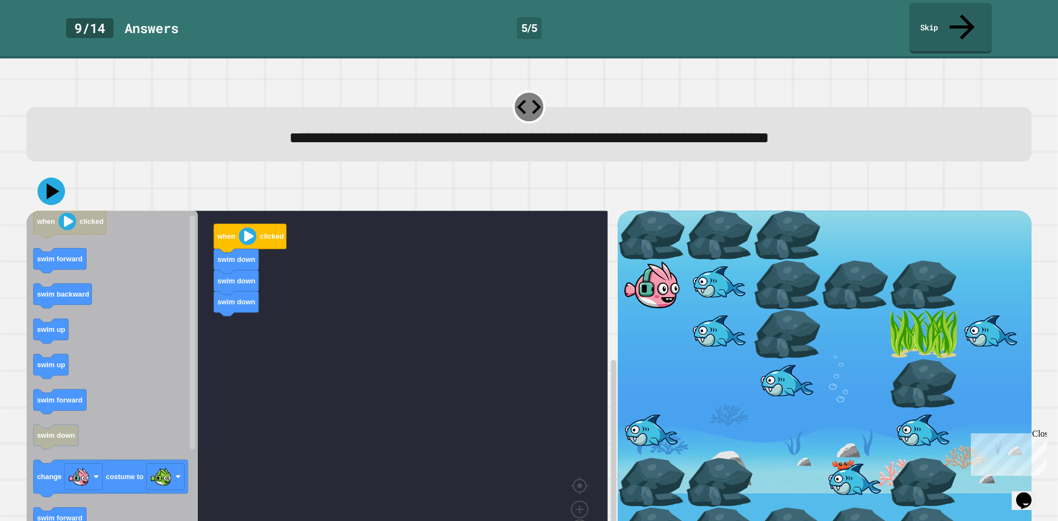
click at [294, 375] on div "when clicked swim down swim down swim down when clicked swim forward swim backw…" at bounding box center [321, 385] width 591 height 351
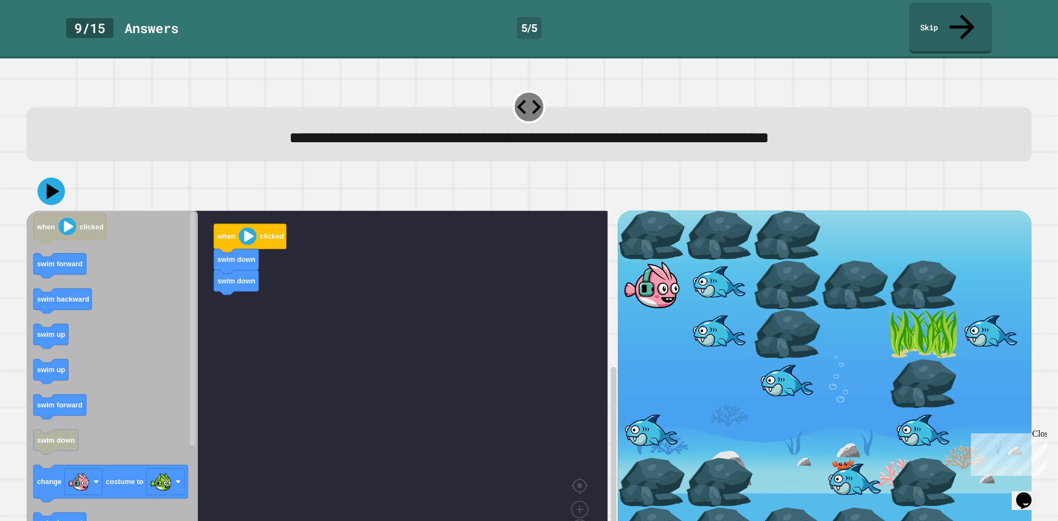
click at [177, 268] on icon "when clicked swim forward swim backward swim up swim up swim forward swim down …" at bounding box center [111, 382] width 171 height 345
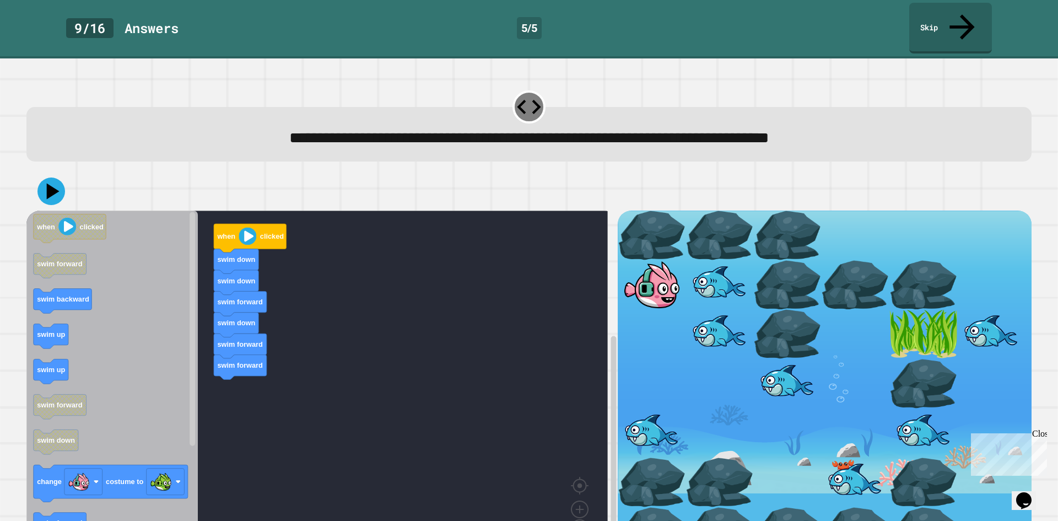
click at [228, 396] on div "when clicked swim down swim down swim forward swim down swim forward swim forwa…" at bounding box center [321, 385] width 591 height 351
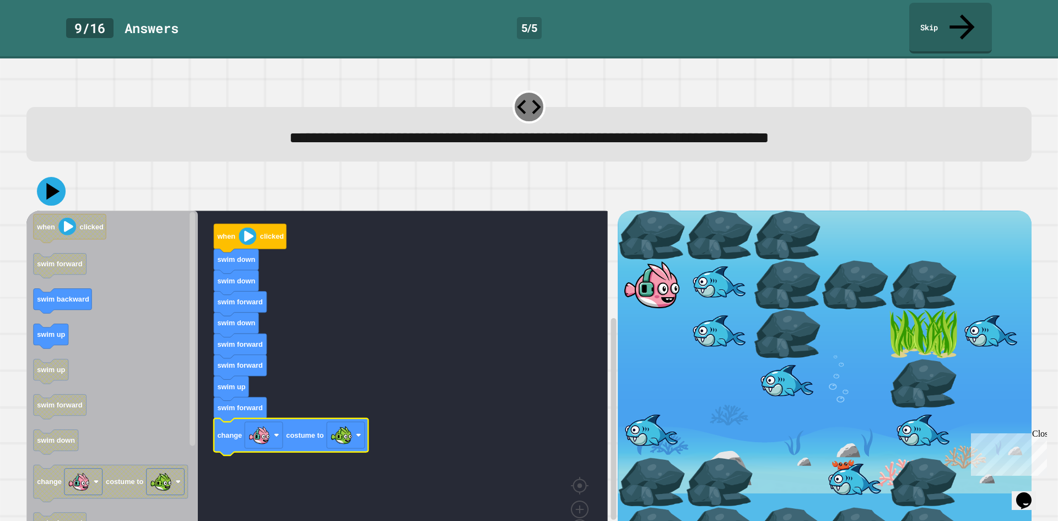
click at [53, 177] on icon at bounding box center [51, 191] width 29 height 29
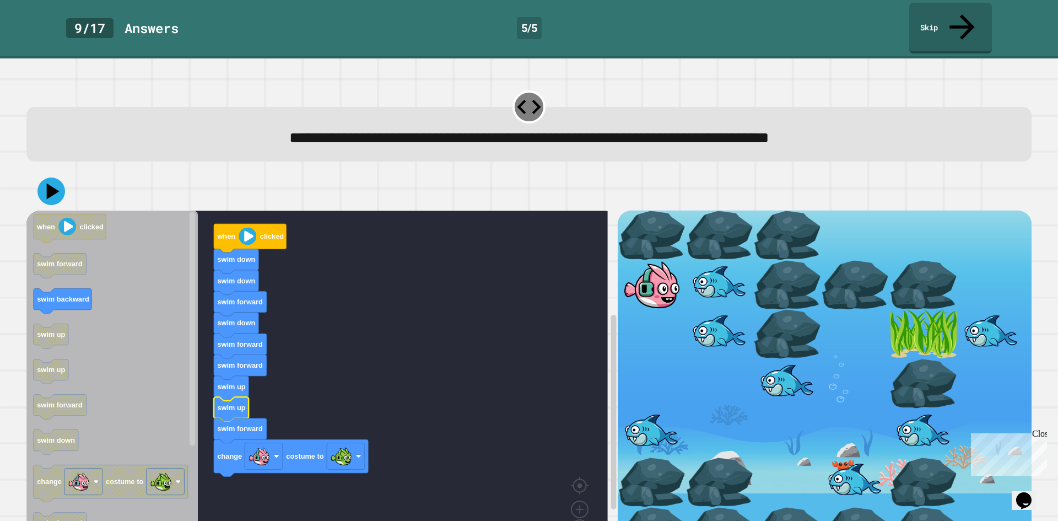
click at [37, 172] on div at bounding box center [528, 191] width 1005 height 39
click at [50, 176] on icon at bounding box center [50, 191] width 31 height 31
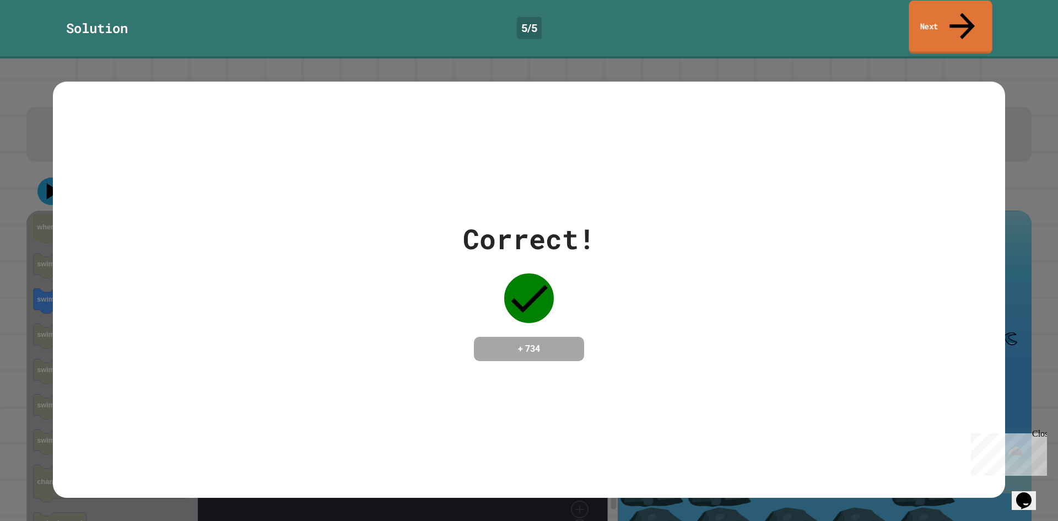
click at [980, 19] on link "Next" at bounding box center [950, 27] width 83 height 53
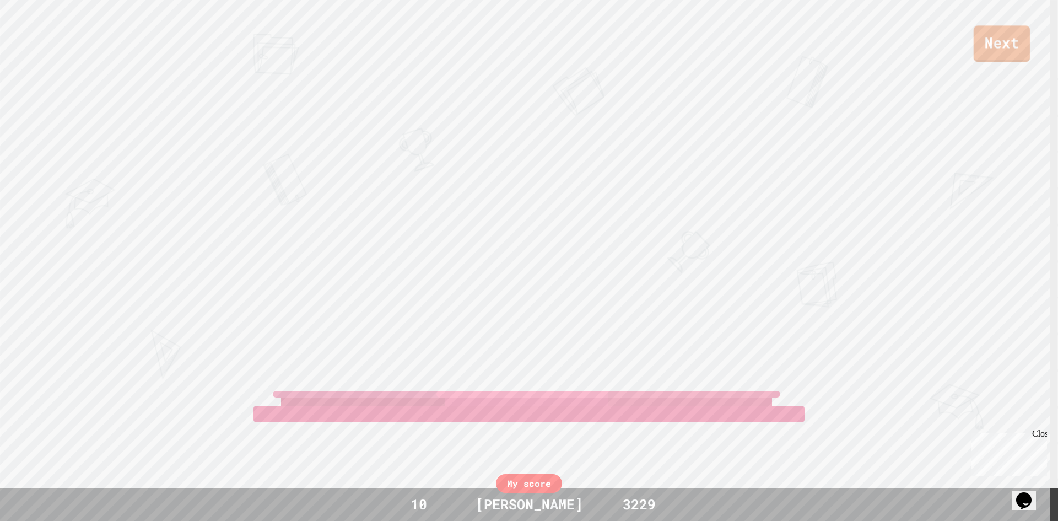
click at [1028, 53] on link "Next" at bounding box center [1002, 43] width 57 height 36
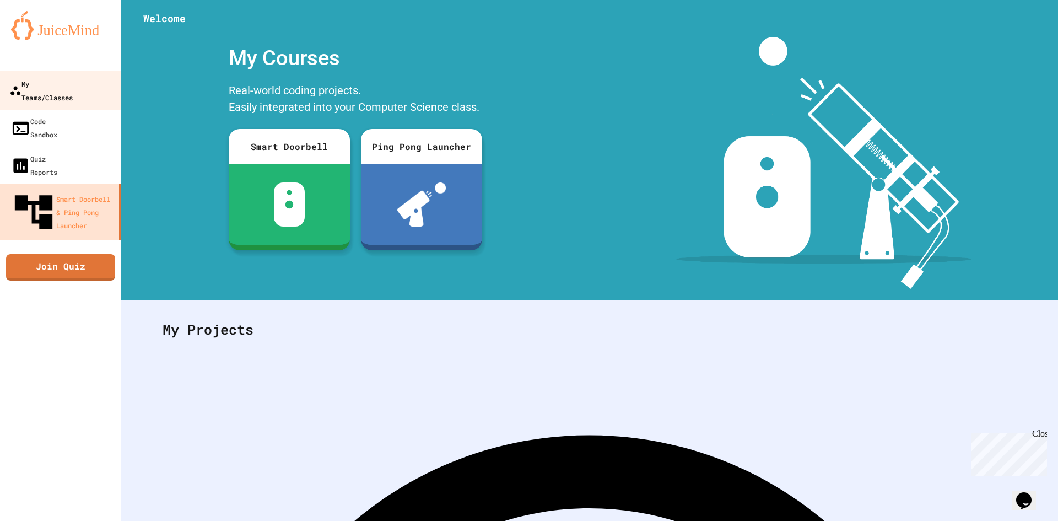
click at [105, 87] on link "My Teams/Classes" at bounding box center [60, 90] width 125 height 39
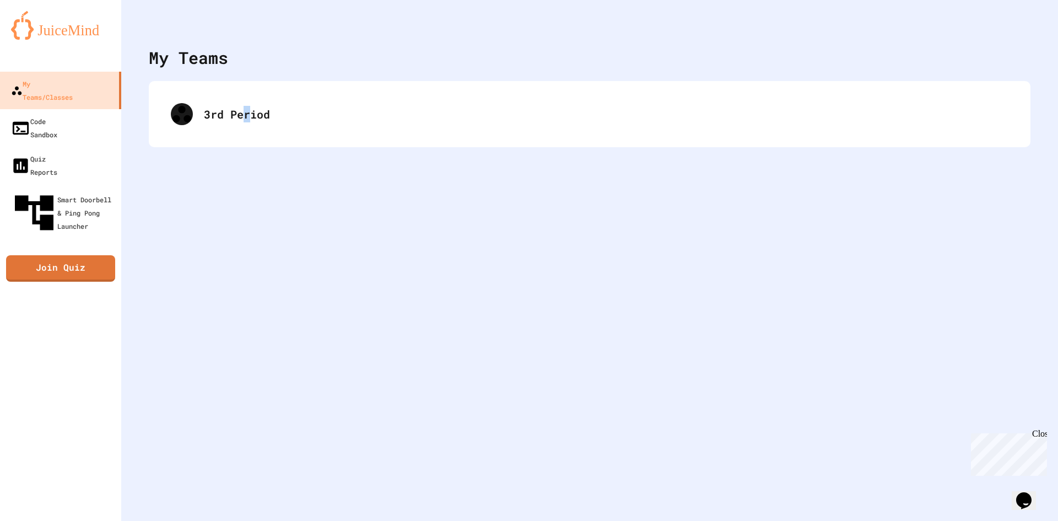
click at [247, 75] on div "My Teams 3rd Period" at bounding box center [589, 260] width 937 height 521
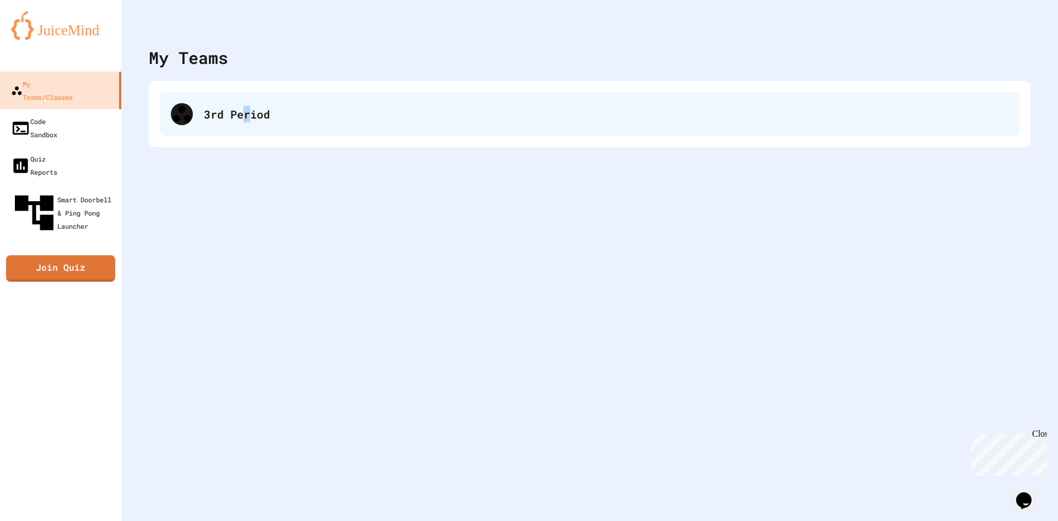
click at [250, 110] on div "3rd Period" at bounding box center [606, 114] width 804 height 17
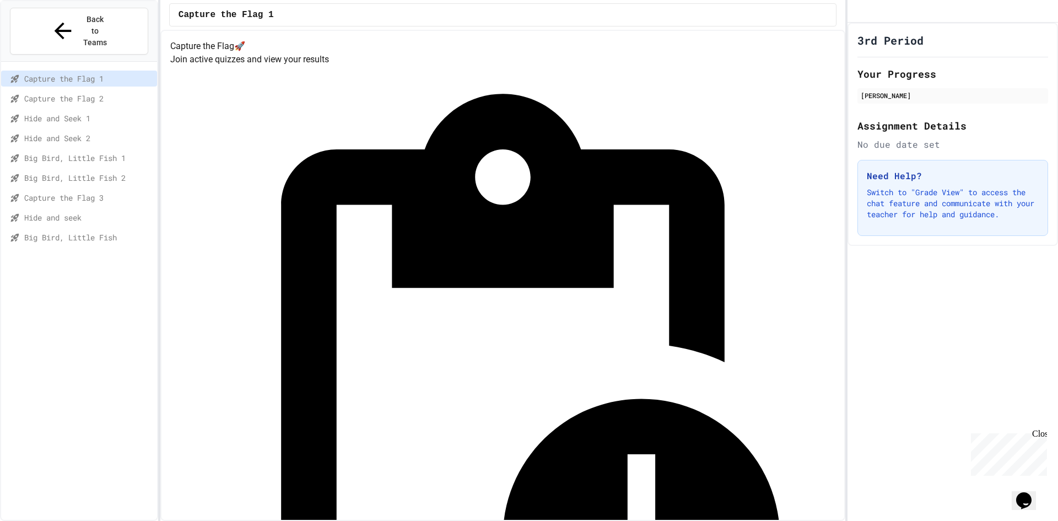
click at [83, 231] on span "Big Bird, Little Fish" at bounding box center [88, 237] width 128 height 12
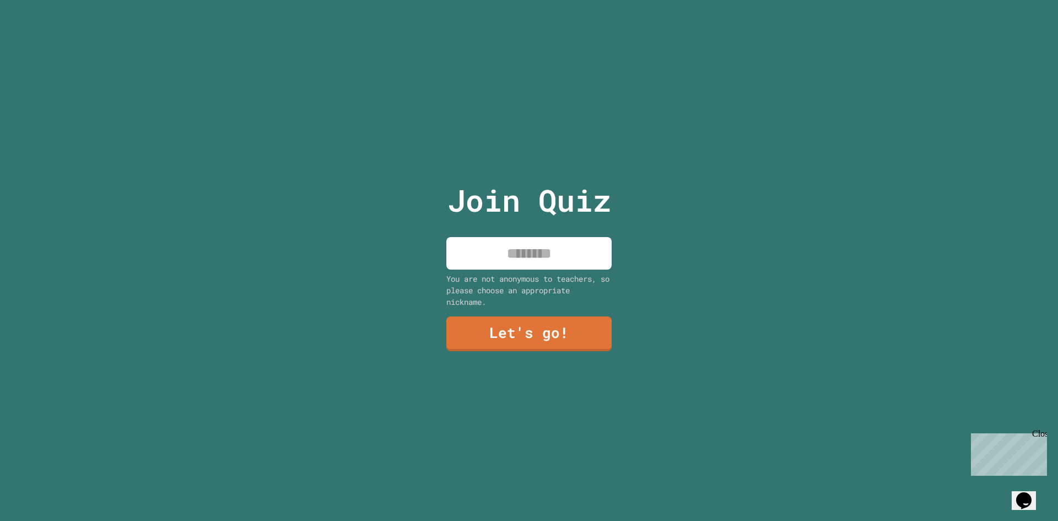
click at [529, 273] on div "You are not anonymous to teachers, so please choose an appropriate nickname." at bounding box center [528, 290] width 165 height 35
click at [529, 245] on input at bounding box center [528, 253] width 165 height 33
type input "********"
click at [527, 327] on link "Let's go!" at bounding box center [529, 333] width 164 height 36
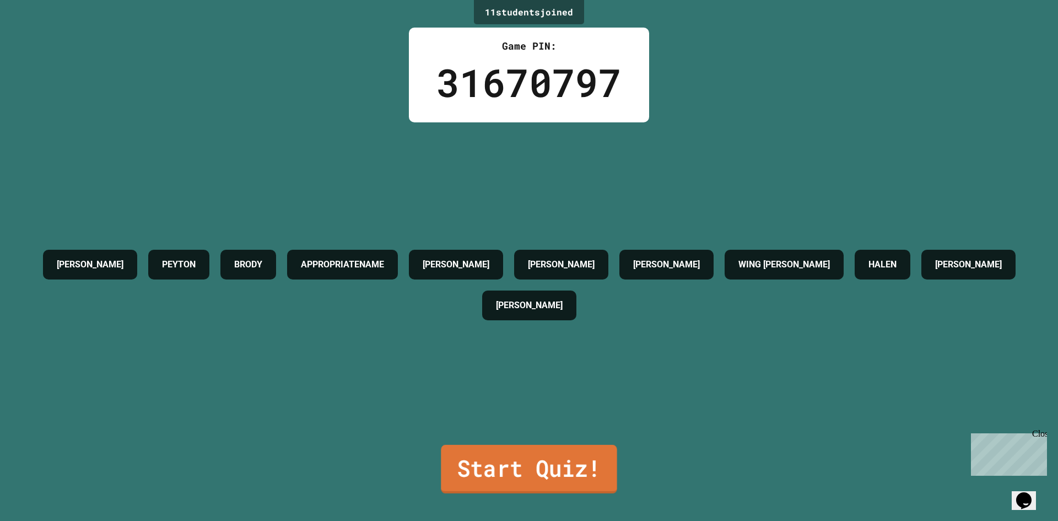
click at [560, 452] on link "Start Quiz!" at bounding box center [529, 469] width 176 height 48
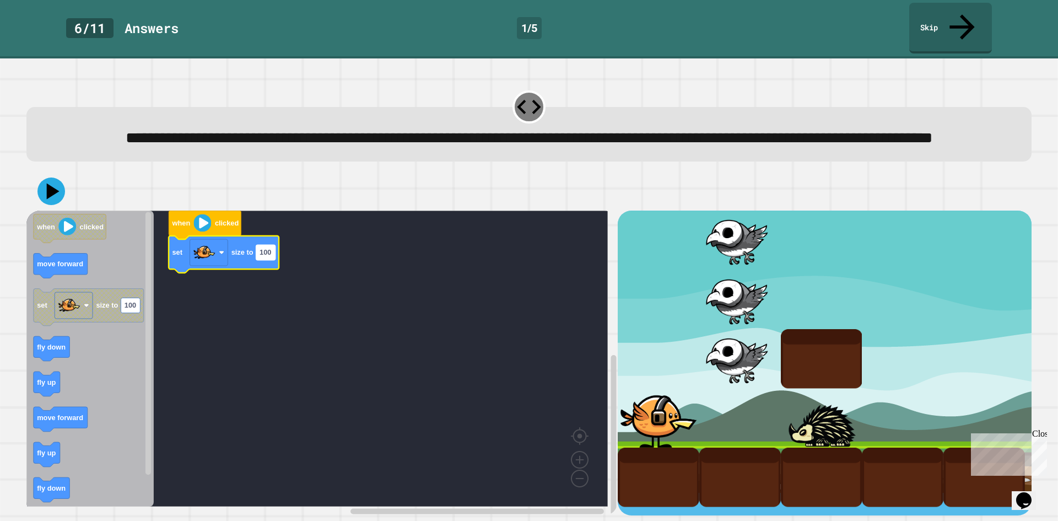
click at [261, 257] on text "100" at bounding box center [266, 252] width 12 height 8
type input "***"
click at [48, 197] on icon at bounding box center [53, 191] width 15 height 19
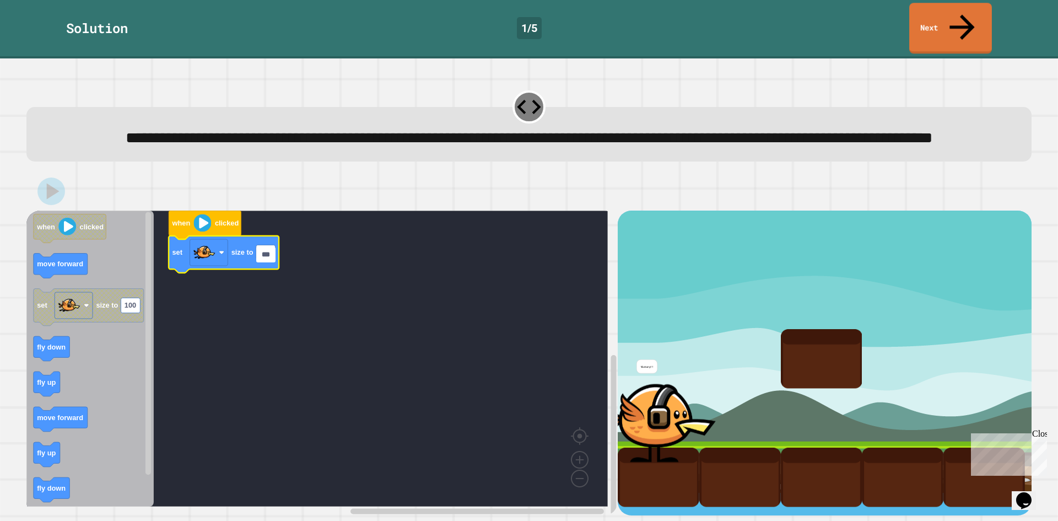
click at [900, 21] on div "Solution 1 / 5 Next" at bounding box center [529, 28] width 1058 height 51
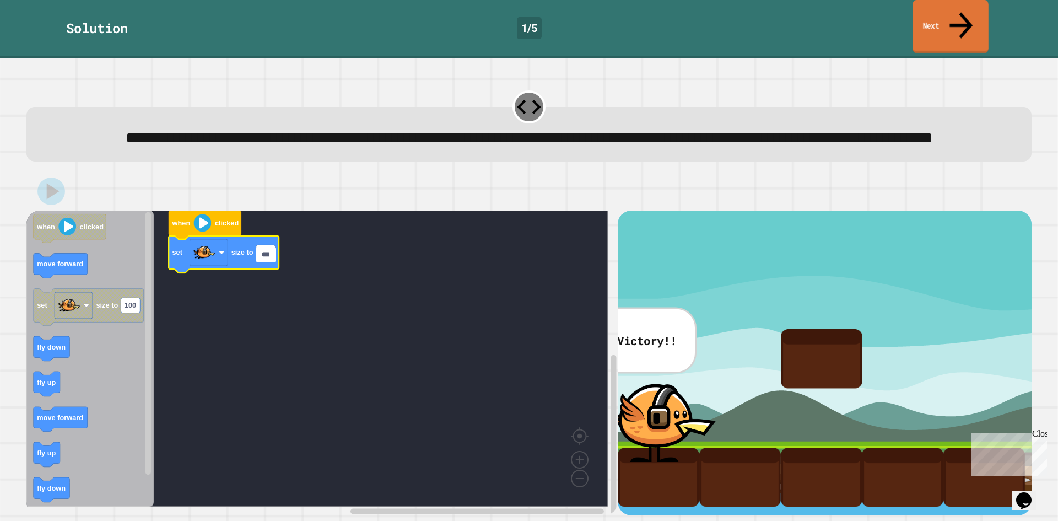
click at [918, 19] on link "Next" at bounding box center [950, 26] width 76 height 53
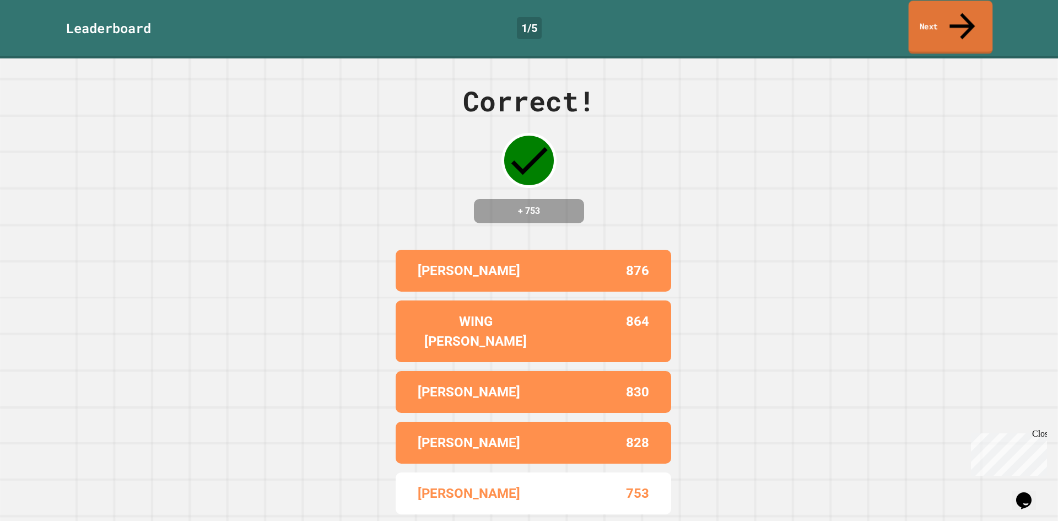
drag, startPoint x: 931, startPoint y: 13, endPoint x: 920, endPoint y: 18, distance: 11.6
click at [929, 13] on link "Next" at bounding box center [951, 27] width 84 height 53
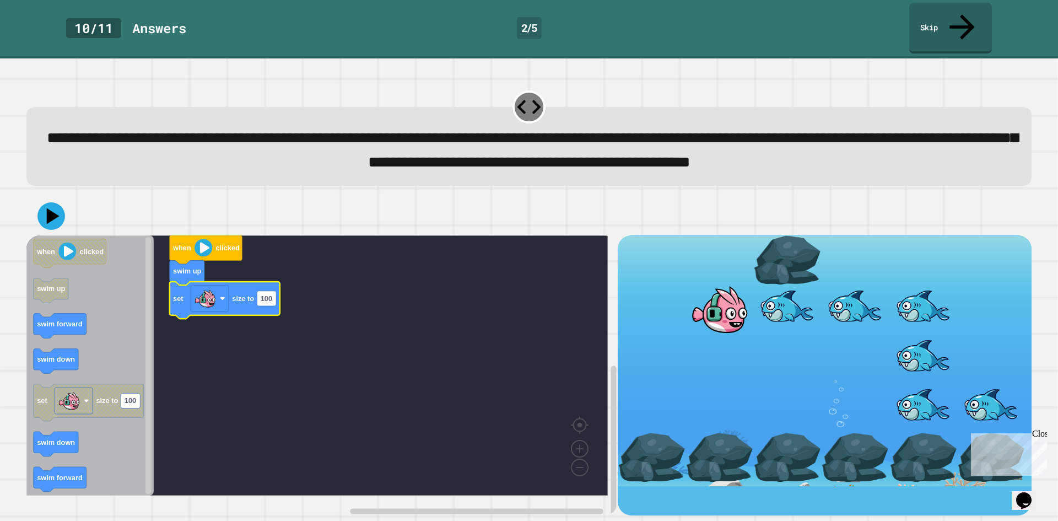
click at [261, 313] on icon "Blockly Workspace" at bounding box center [225, 300] width 110 height 37
click at [264, 305] on rect "Blockly Workspace" at bounding box center [266, 297] width 19 height 15
type input "***"
click at [52, 231] on icon at bounding box center [51, 216] width 30 height 30
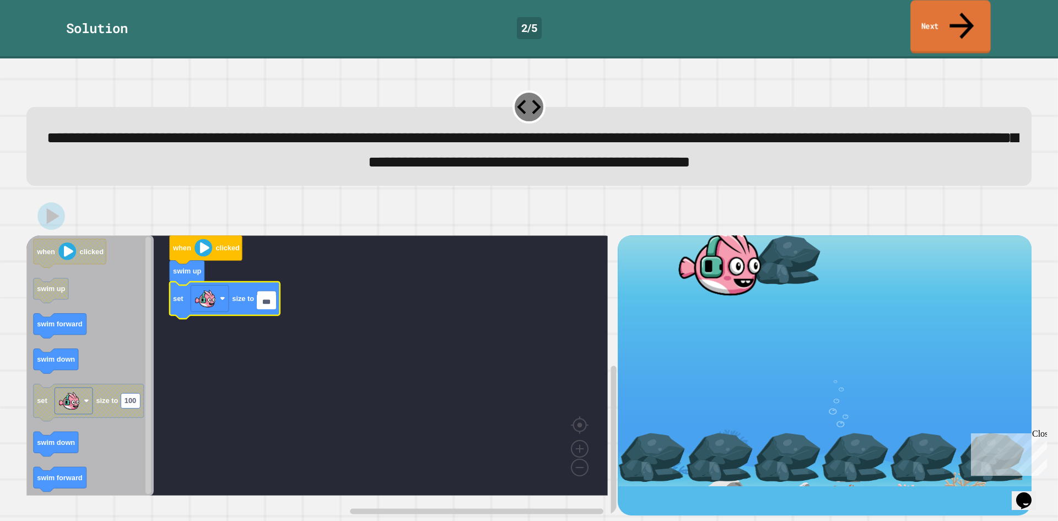
click at [945, 20] on link "Next" at bounding box center [950, 26] width 80 height 53
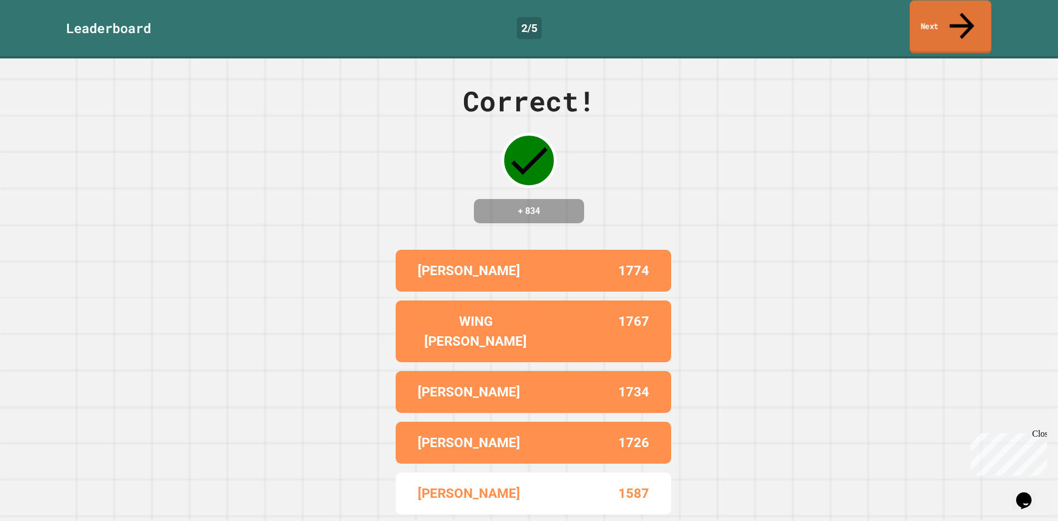
click at [944, 20] on link "Next" at bounding box center [951, 27] width 82 height 53
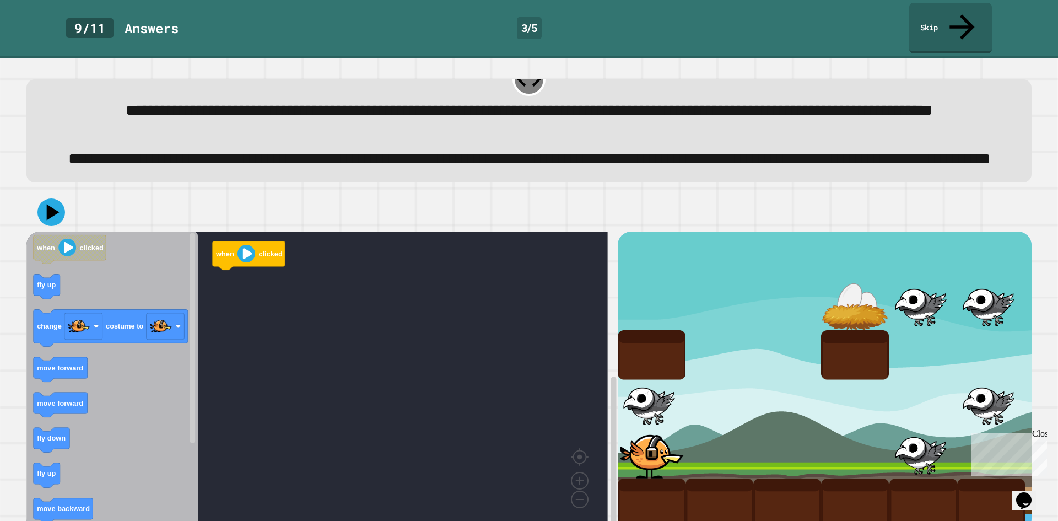
scroll to position [87, 0]
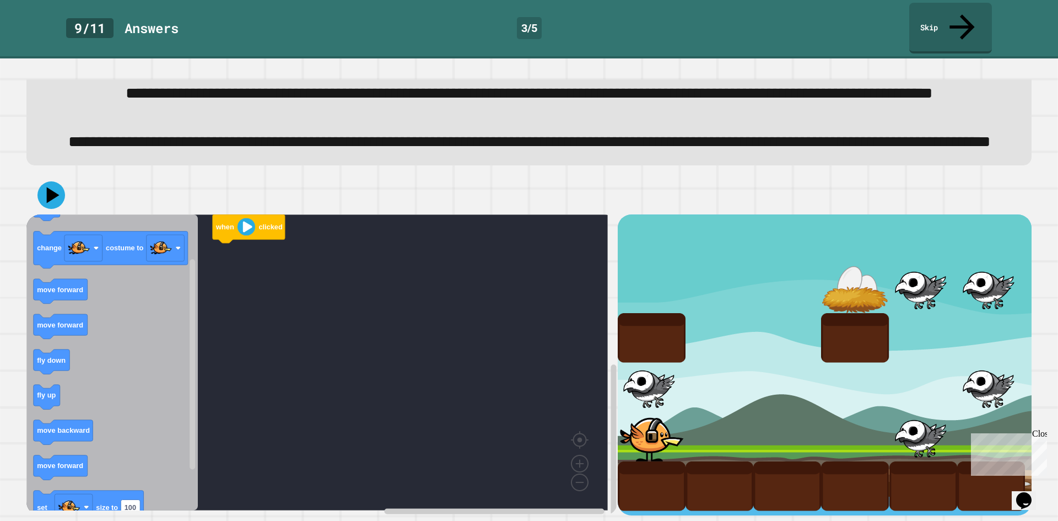
click at [83, 295] on rect "Blockly Workspace" at bounding box center [61, 291] width 54 height 25
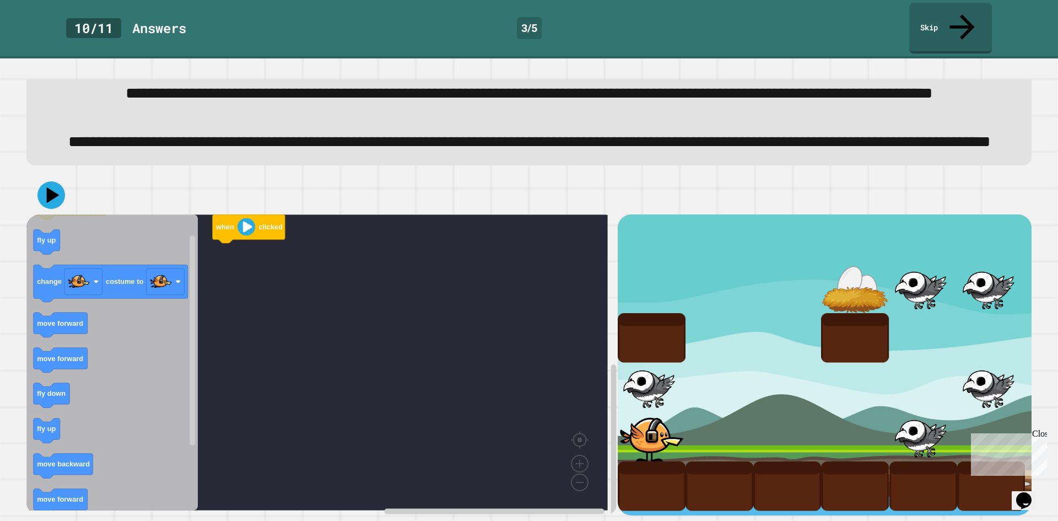
click at [81, 337] on g "move forward" at bounding box center [61, 324] width 54 height 25
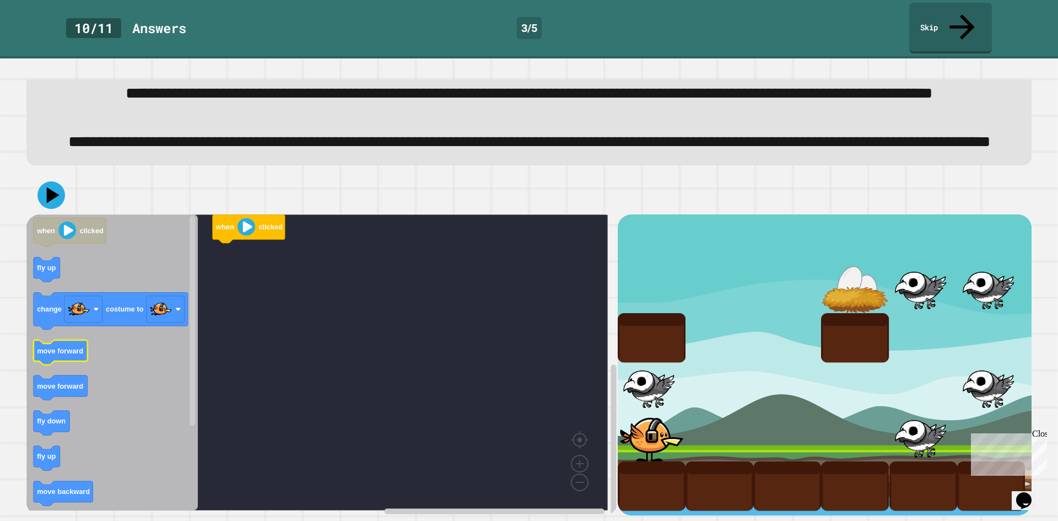
click at [66, 345] on icon "Blockly Workspace" at bounding box center [61, 352] width 54 height 25
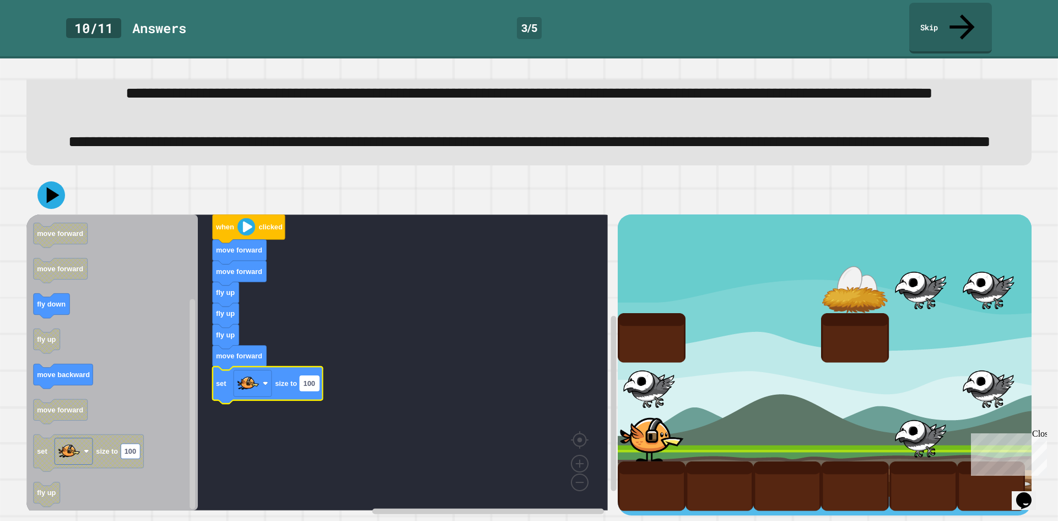
click at [311, 379] on rect "Blockly Workspace" at bounding box center [309, 383] width 19 height 15
type input "**"
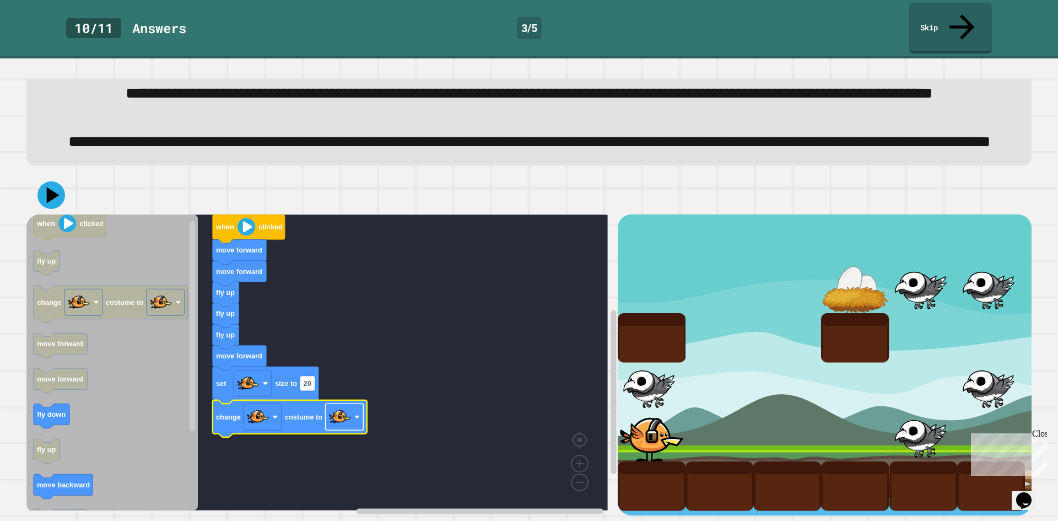
click at [340, 413] on image "Blockly Workspace" at bounding box center [340, 417] width 22 height 22
click at [57, 179] on icon at bounding box center [51, 195] width 33 height 33
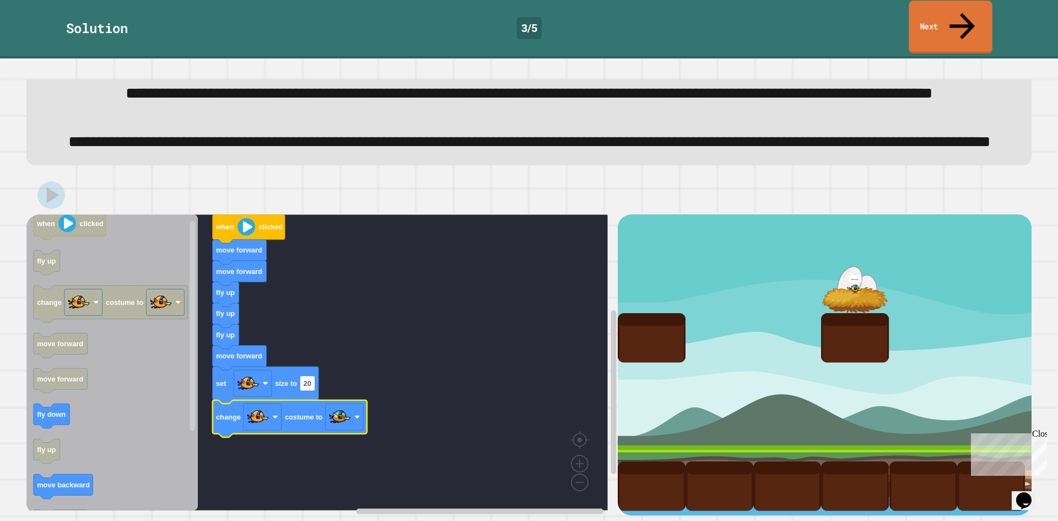
click at [964, 18] on icon at bounding box center [962, 26] width 38 height 39
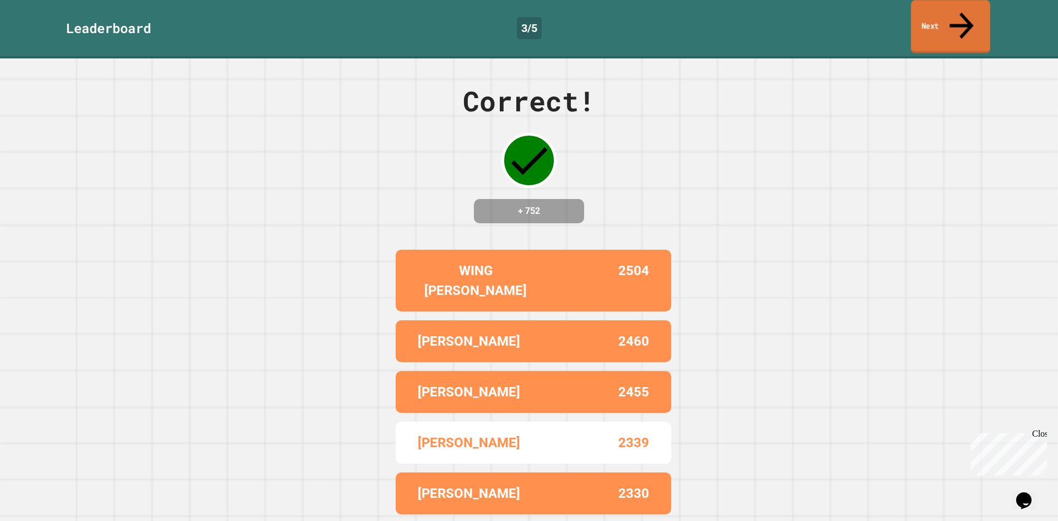
click at [964, 18] on icon at bounding box center [962, 25] width 36 height 39
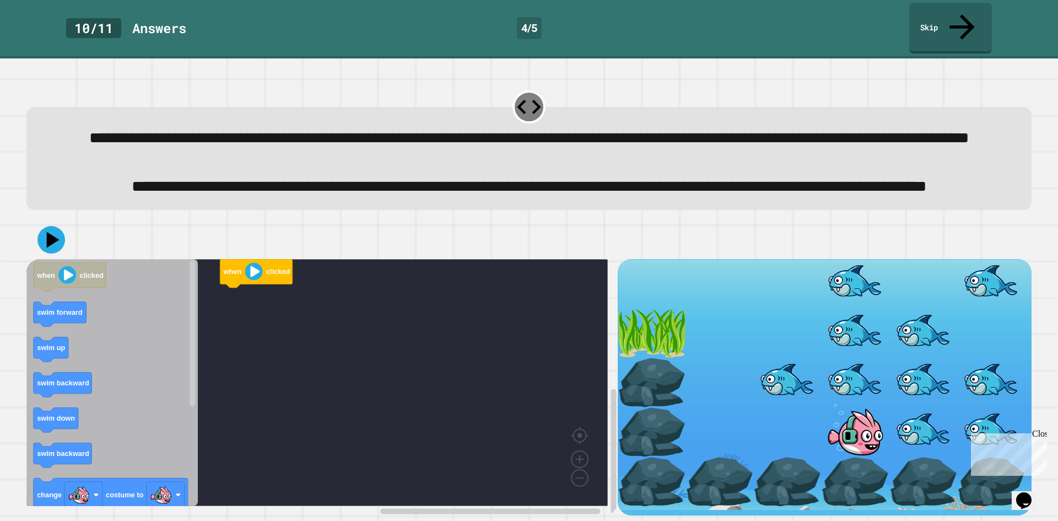
scroll to position [37, 0]
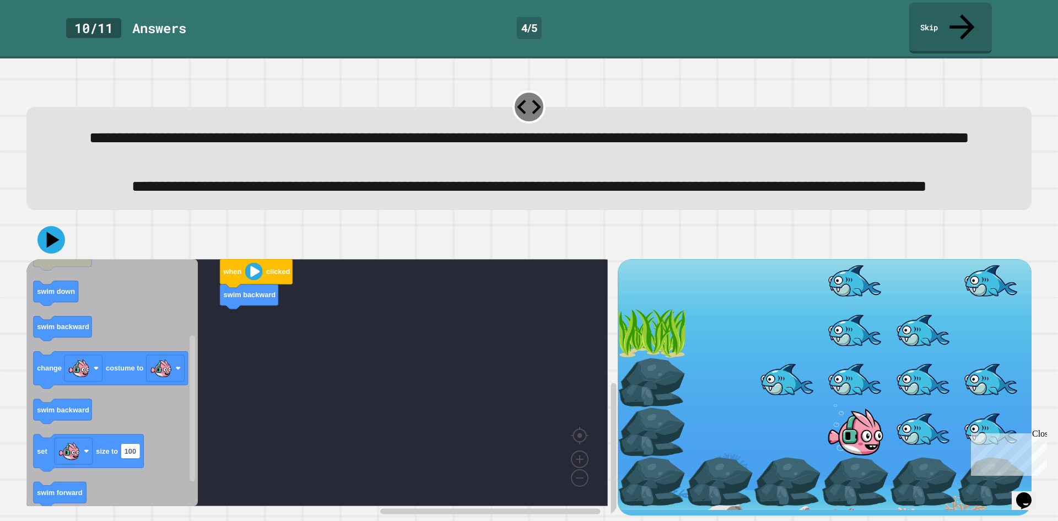
click at [265, 318] on div "when clicked swim backward when clicked swim forward swim up swim backward swim…" at bounding box center [321, 387] width 591 height 256
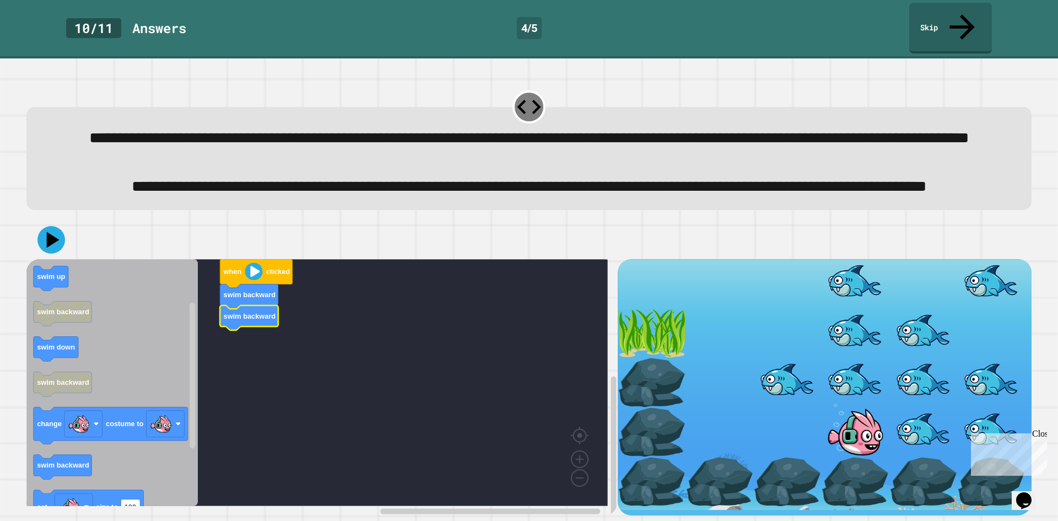
click at [56, 286] on icon "Blockly Workspace" at bounding box center [111, 382] width 171 height 247
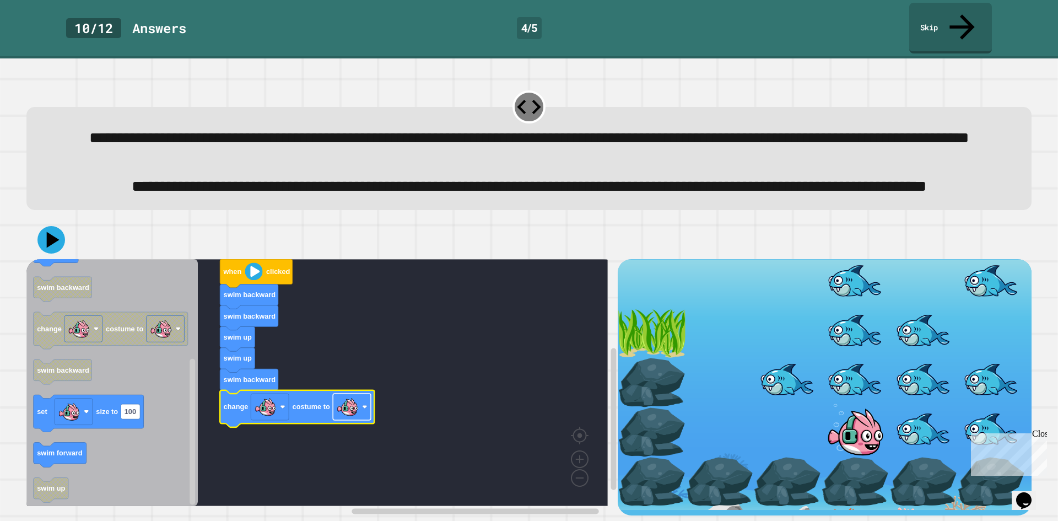
click at [346, 413] on rect "Blockly Workspace" at bounding box center [352, 406] width 38 height 26
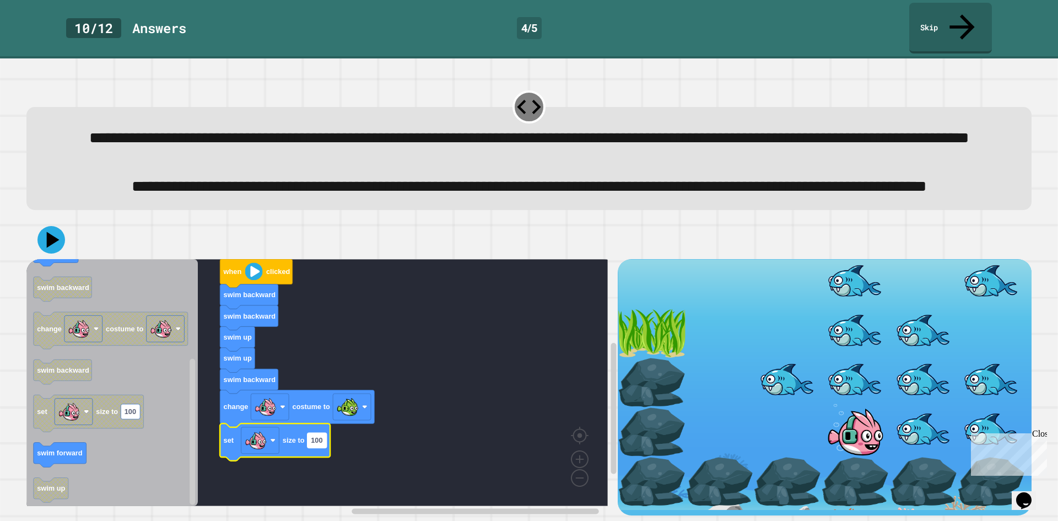
click at [316, 436] on text "100" at bounding box center [317, 440] width 12 height 8
type input "*"
click at [514, 425] on rect "Blockly Workspace" at bounding box center [316, 382] width 581 height 247
click at [56, 233] on icon at bounding box center [53, 239] width 15 height 19
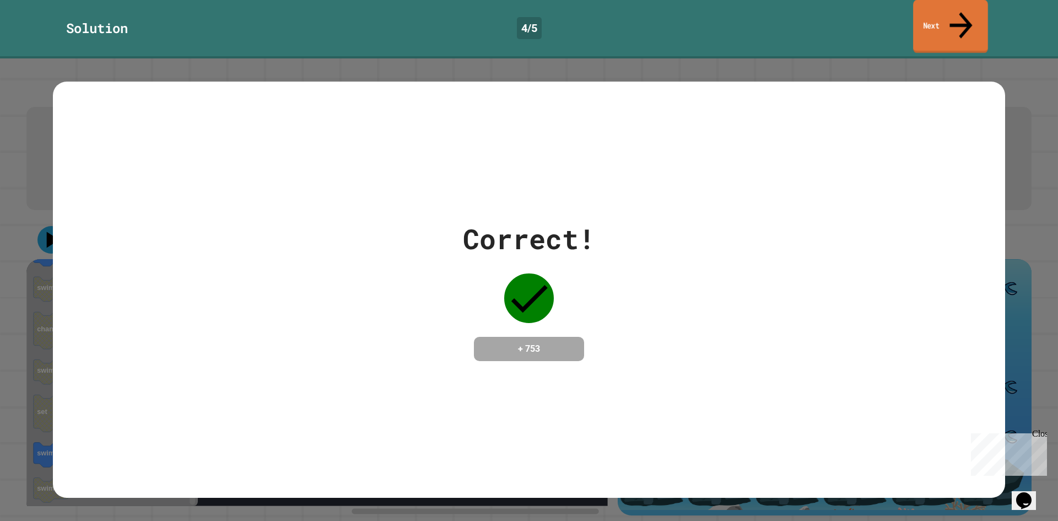
click at [982, 6] on link "Next" at bounding box center [950, 26] width 75 height 53
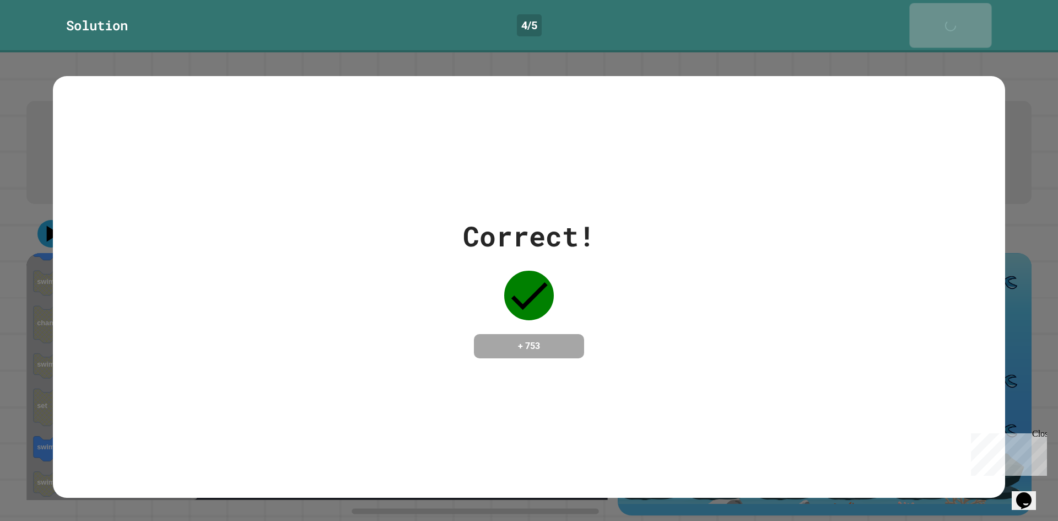
click at [982, 6] on link "Next" at bounding box center [950, 25] width 82 height 45
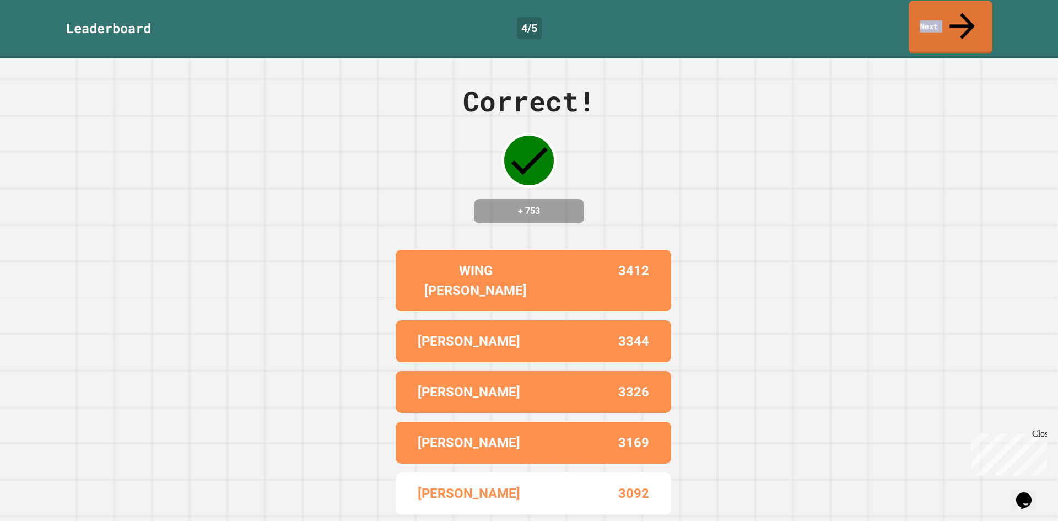
click at [977, 11] on link "Next" at bounding box center [951, 27] width 84 height 53
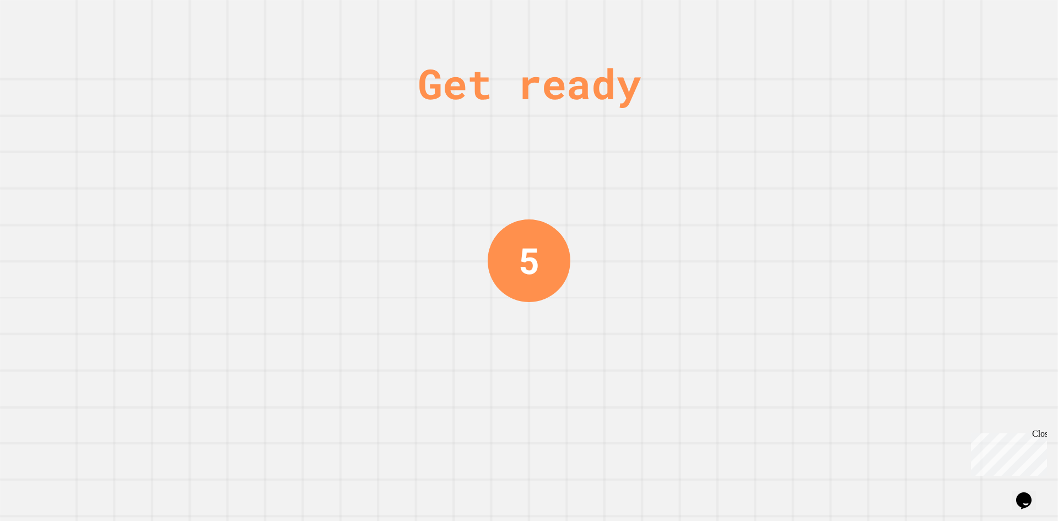
click at [977, 17] on div "Get ready 5" at bounding box center [529, 260] width 1058 height 521
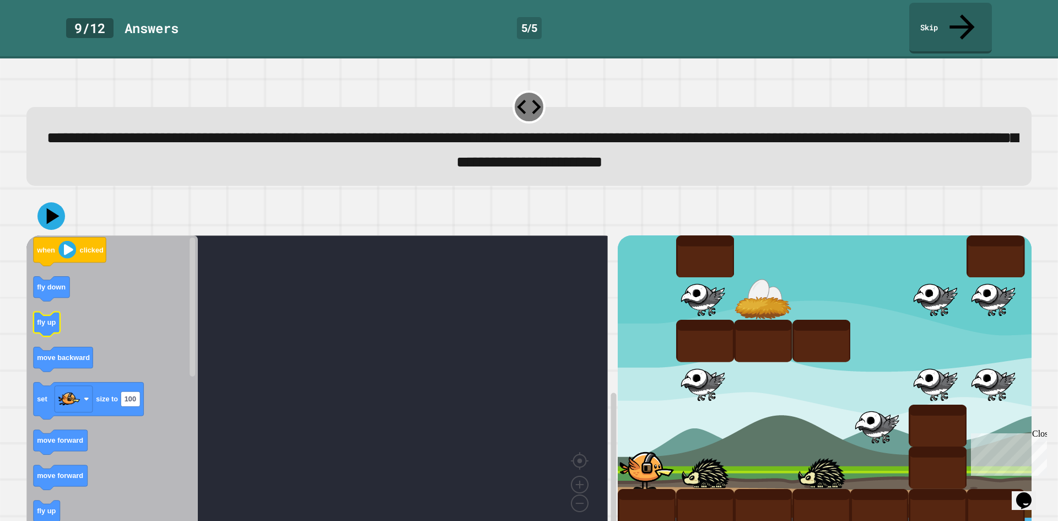
click at [54, 296] on icon "when clicked fly down fly up move backward set size to 100 move forward move fo…" at bounding box center [111, 383] width 171 height 296
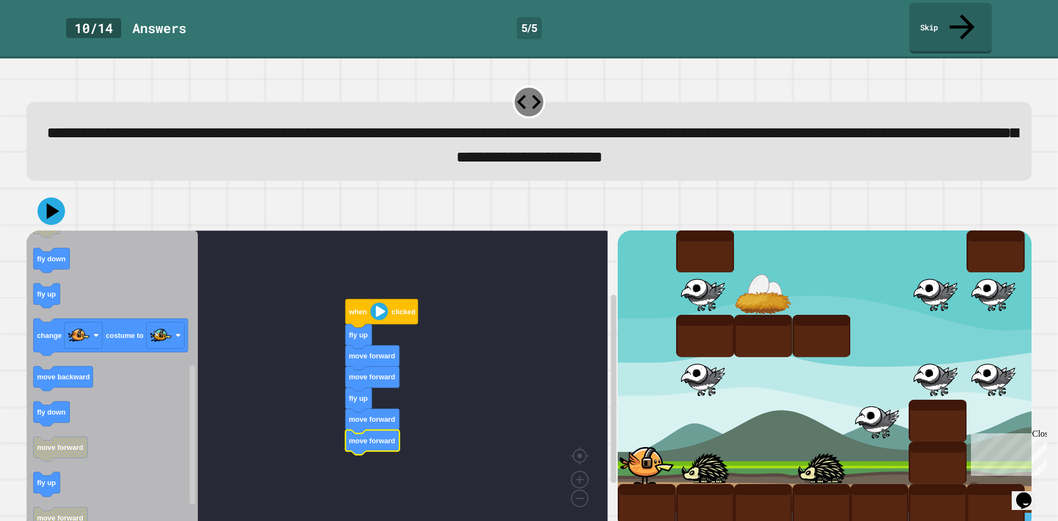
scroll to position [9, 0]
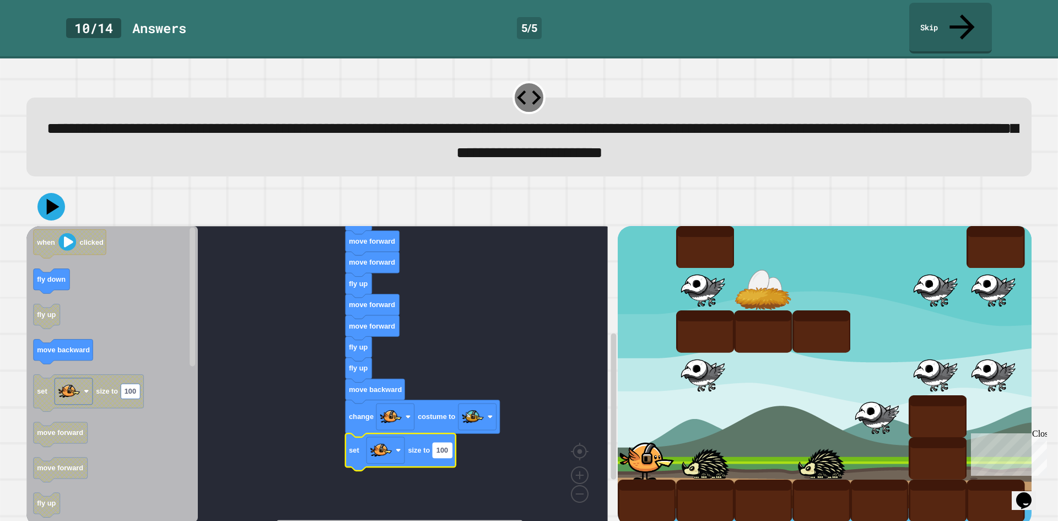
click at [442, 446] on text "100" at bounding box center [442, 450] width 12 height 8
type input "**"
click at [56, 197] on icon at bounding box center [53, 206] width 15 height 19
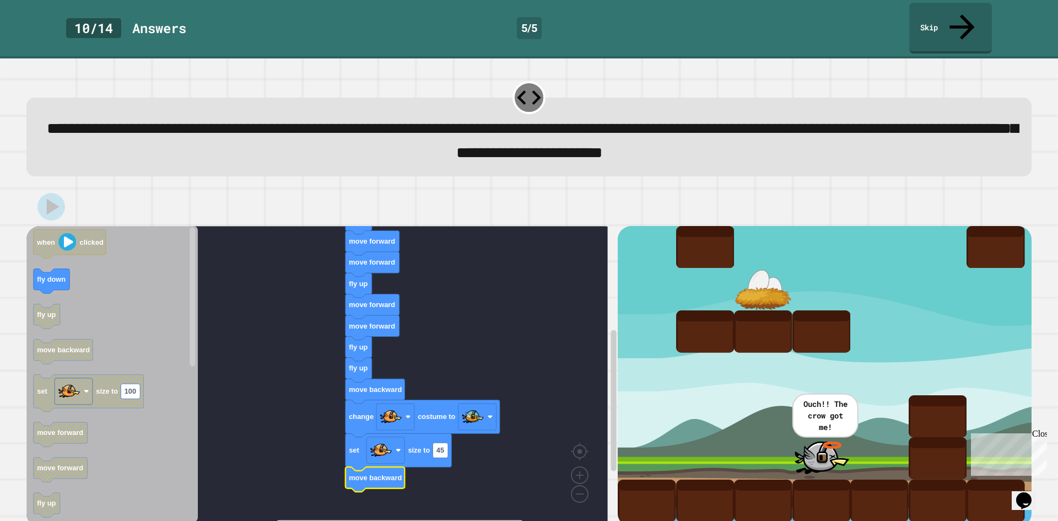
click at [64, 187] on div at bounding box center [528, 206] width 1005 height 39
drag, startPoint x: 67, startPoint y: 181, endPoint x: 56, endPoint y: 182, distance: 11.6
click at [56, 193] on icon at bounding box center [51, 207] width 28 height 28
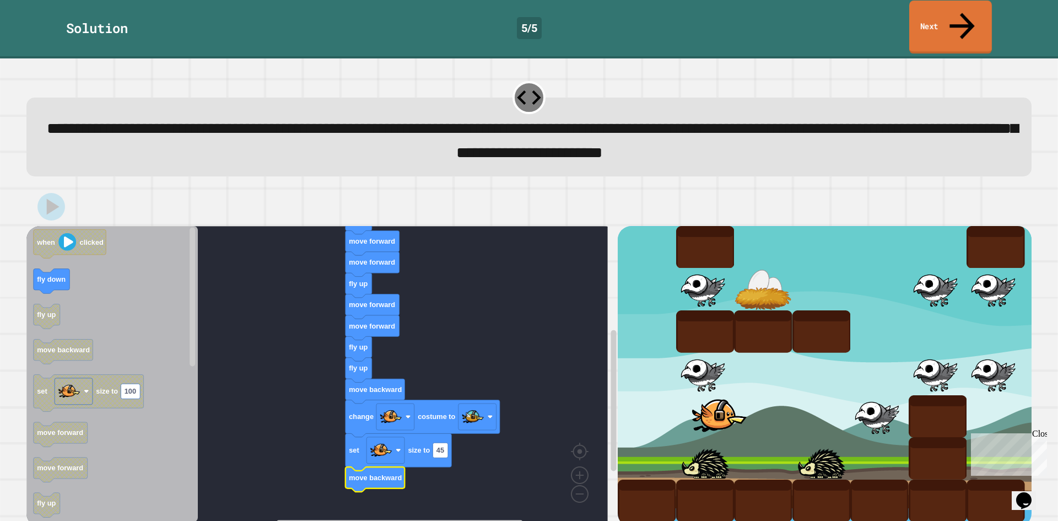
click at [957, 20] on link "Next" at bounding box center [950, 27] width 83 height 53
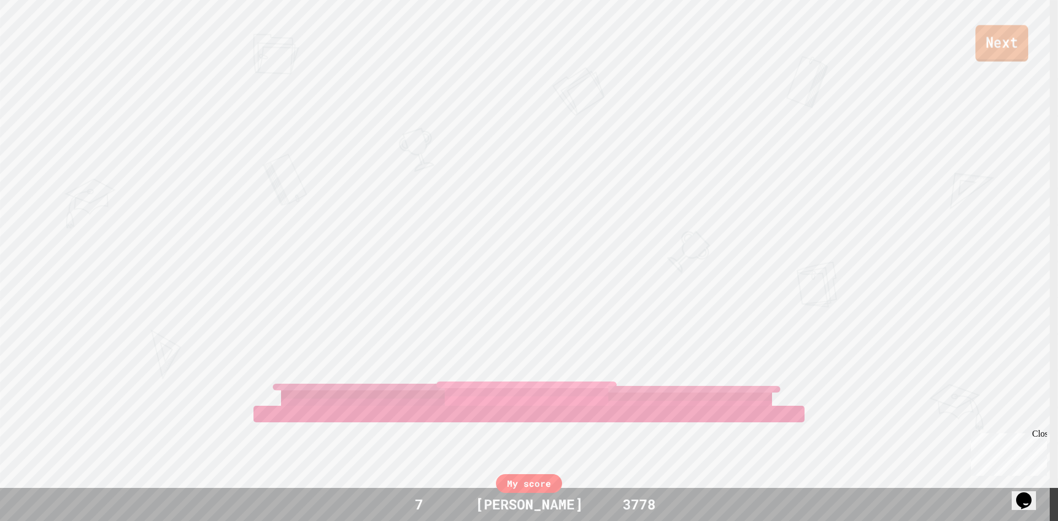
click at [996, 56] on link "Next" at bounding box center [1001, 43] width 53 height 36
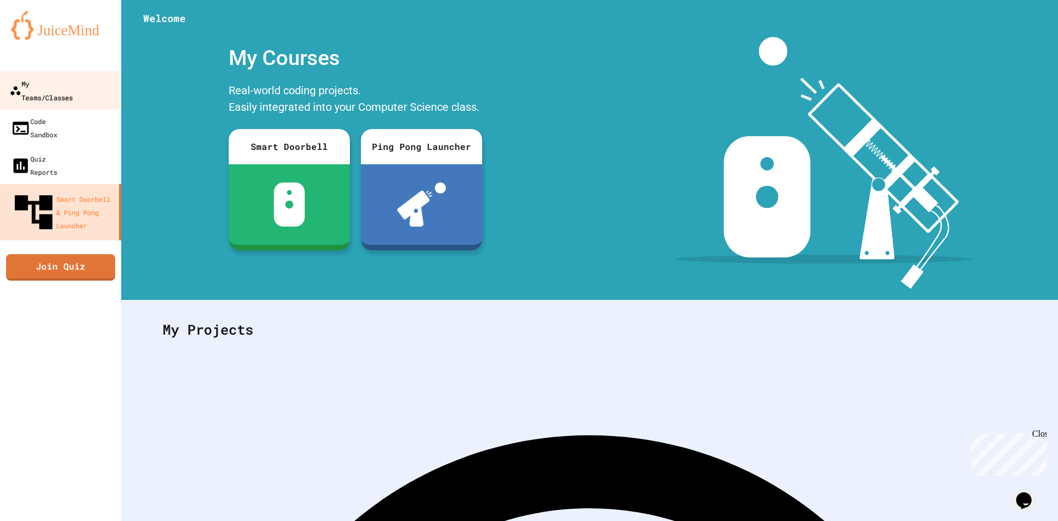
click at [104, 81] on link "My Teams/Classes" at bounding box center [60, 90] width 125 height 39
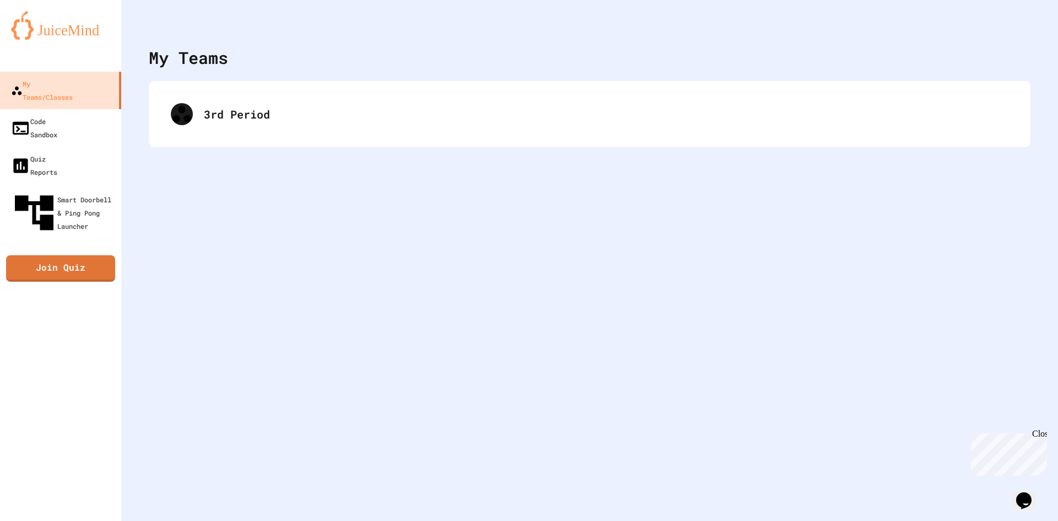
click at [436, 163] on div "My Teams 3rd Period" at bounding box center [589, 260] width 937 height 521
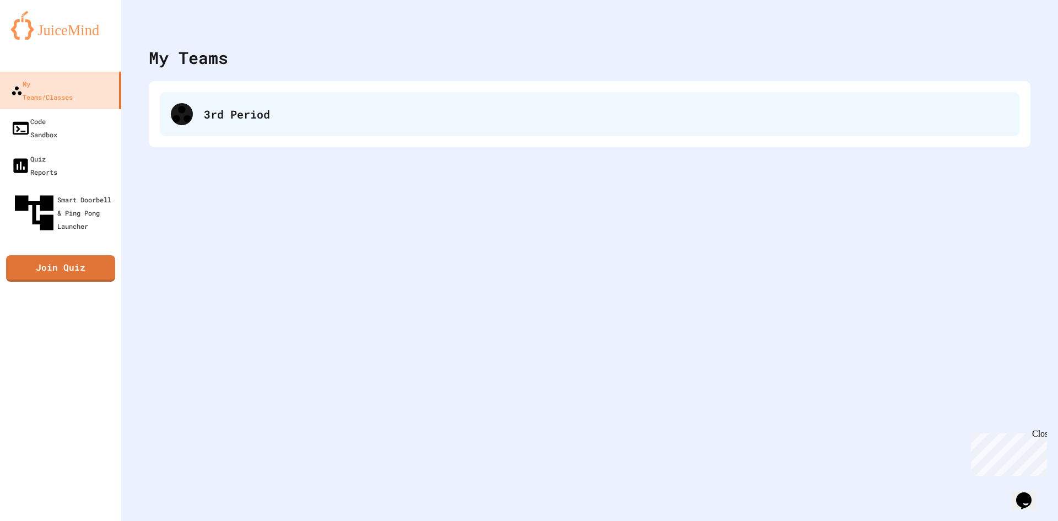
drag, startPoint x: 453, startPoint y: 85, endPoint x: 441, endPoint y: 104, distance: 21.9
click at [448, 94] on div "3rd Period" at bounding box center [590, 114] width 882 height 66
click at [419, 120] on div "3rd Period" at bounding box center [606, 114] width 804 height 17
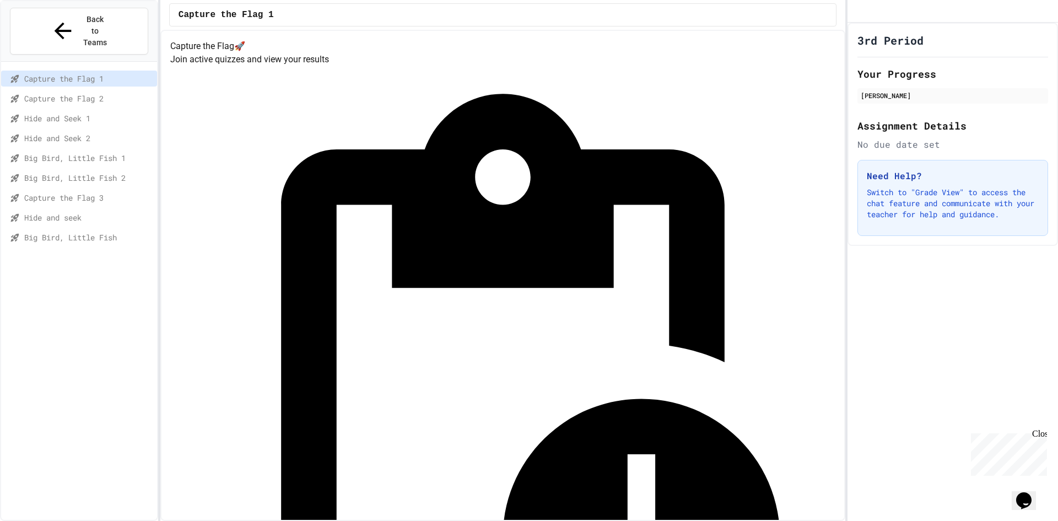
click at [67, 231] on span "Big Bird, Little Fish" at bounding box center [88, 237] width 128 height 12
